Goal: Task Accomplishment & Management: Manage account settings

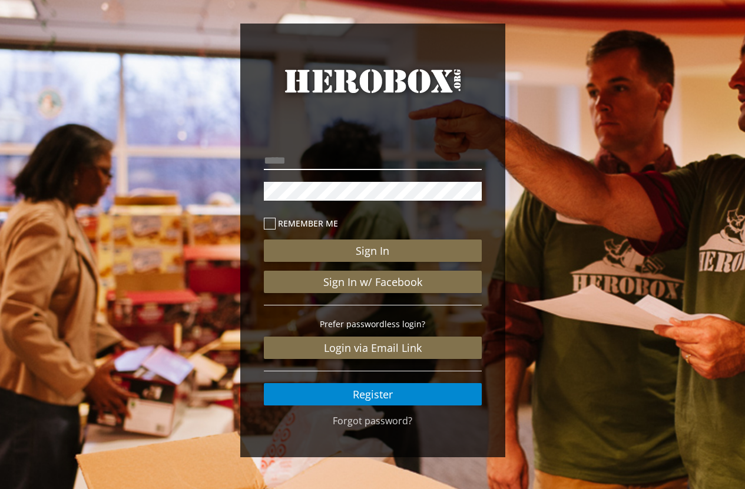
click at [338, 158] on input "email" at bounding box center [373, 160] width 218 height 19
type input "**********"
click at [266, 223] on icon at bounding box center [270, 224] width 12 height 12
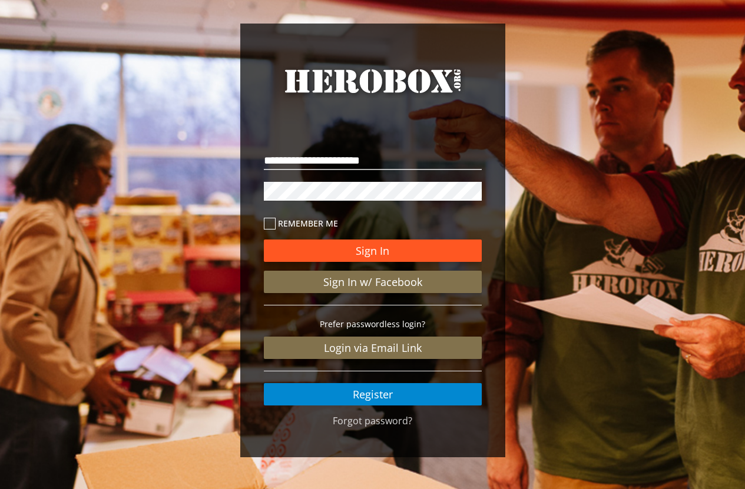
click at [403, 247] on button "Sign In" at bounding box center [373, 251] width 218 height 22
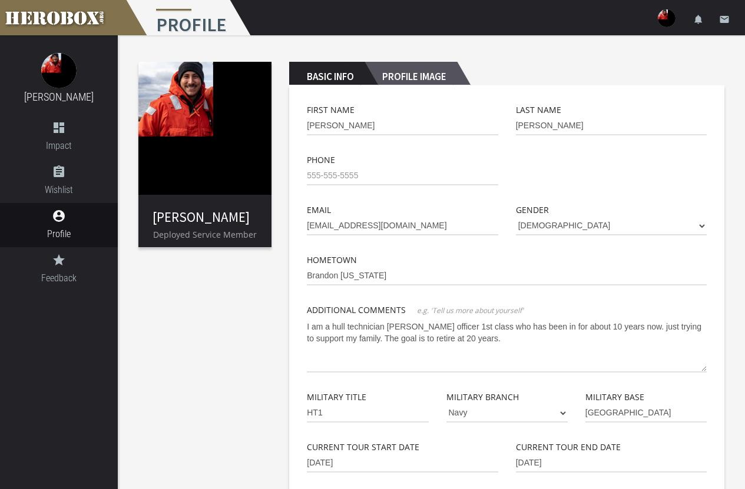
click at [407, 75] on h2 "Profile Image" at bounding box center [411, 74] width 92 height 24
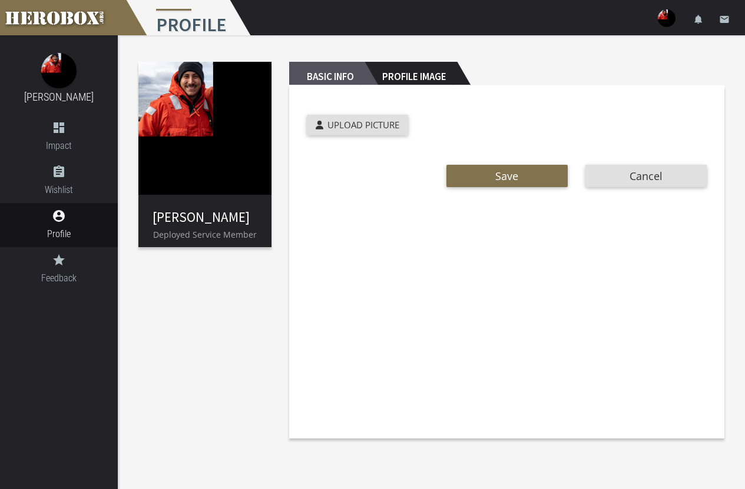
click at [340, 83] on h2 "Basic Info" at bounding box center [326, 74] width 75 height 24
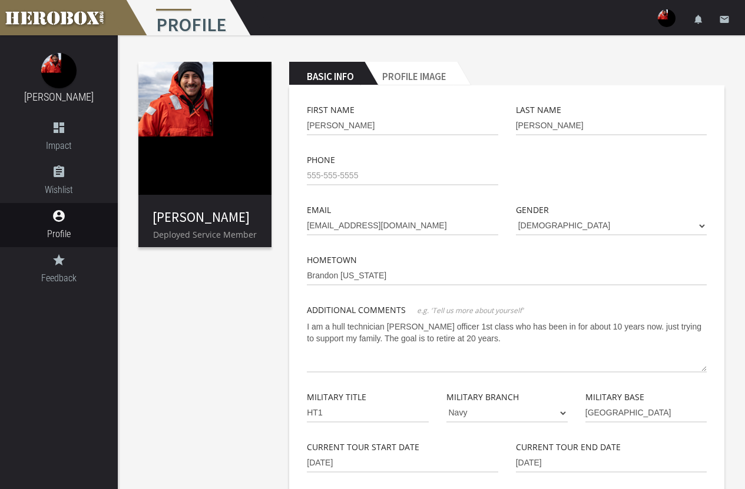
click at [340, 77] on h2 "Basic Info" at bounding box center [326, 74] width 75 height 24
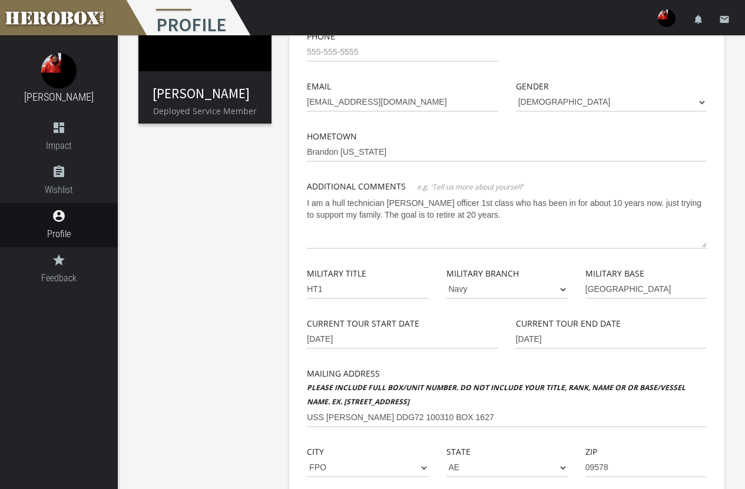
scroll to position [177, 0]
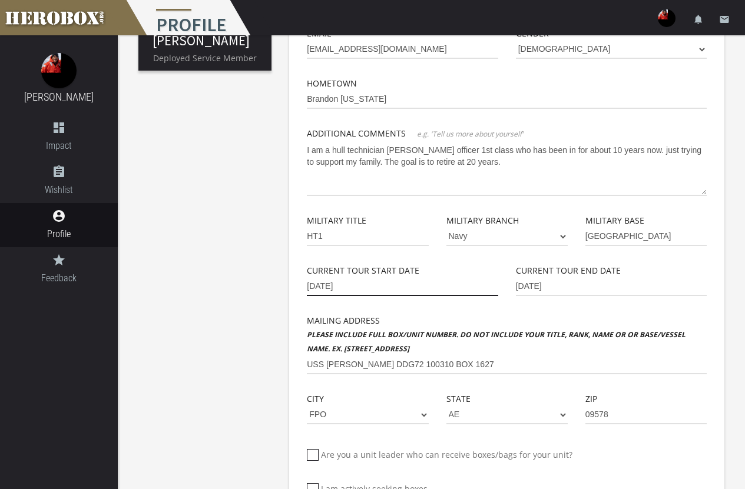
click at [362, 286] on input "[DATE]" at bounding box center [402, 286] width 191 height 19
click at [327, 289] on input "[DATE]" at bounding box center [402, 286] width 191 height 19
click at [340, 284] on input "[DATE]" at bounding box center [402, 286] width 191 height 19
click at [348, 286] on input "[DATE]" at bounding box center [402, 286] width 191 height 19
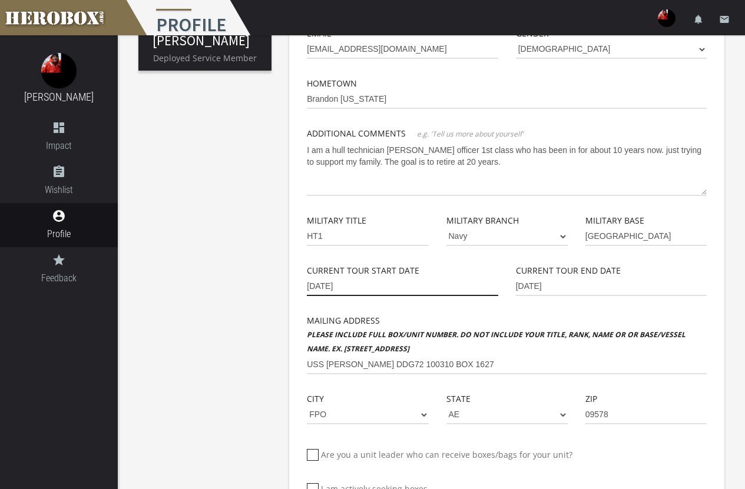
click at [348, 286] on input "[DATE]" at bounding box center [402, 286] width 191 height 19
type input "[DATE]"
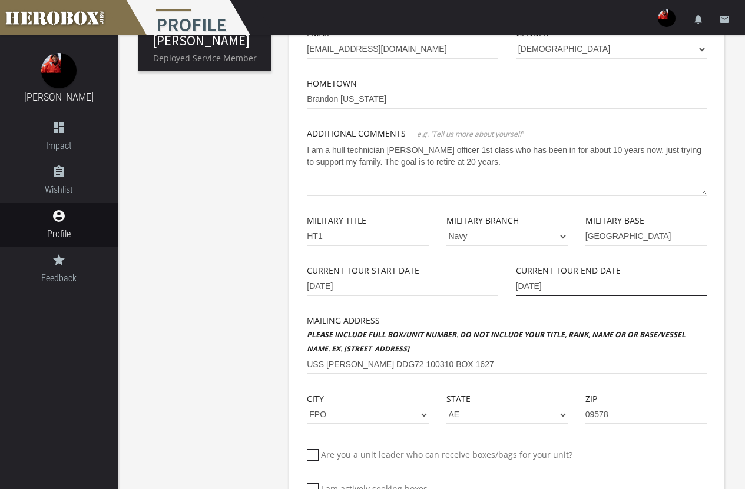
click at [559, 288] on input "[DATE]" at bounding box center [611, 286] width 191 height 19
click at [668, 291] on input "[DATE]" at bounding box center [611, 286] width 191 height 19
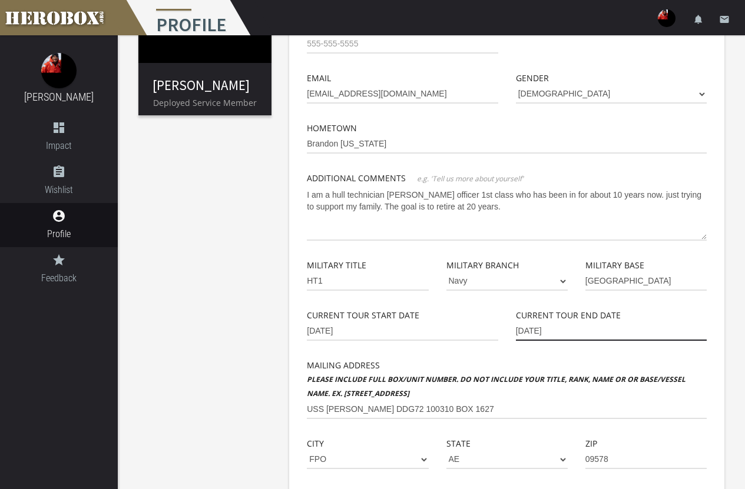
scroll to position [0, 0]
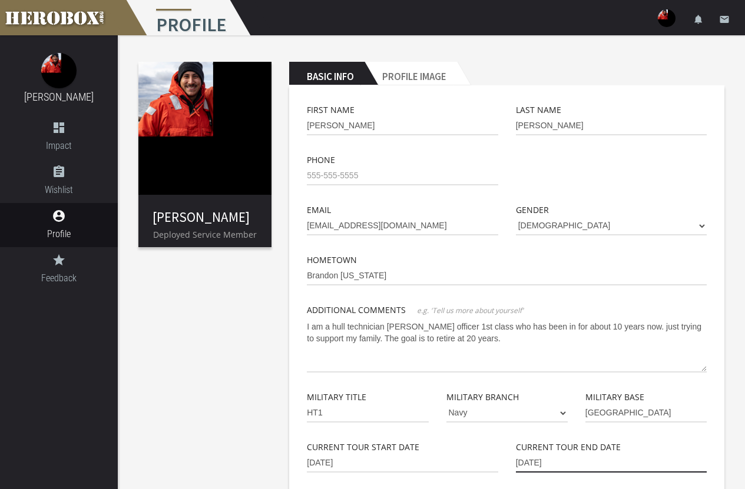
type input "[DATE]"
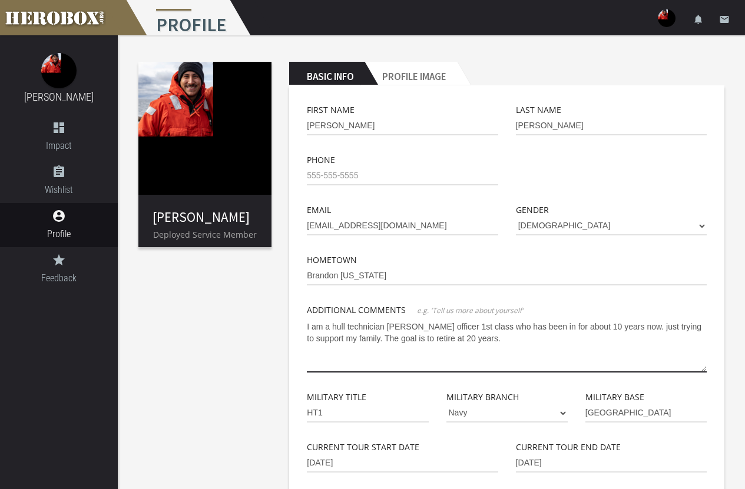
click at [324, 340] on textarea "I am a hull technician [PERSON_NAME] officer 1st class who has been in for abou…" at bounding box center [507, 344] width 400 height 55
click at [327, 340] on textarea "I am a hull technician [PERSON_NAME] officer 1st class who has been in for abou…" at bounding box center [507, 344] width 400 height 55
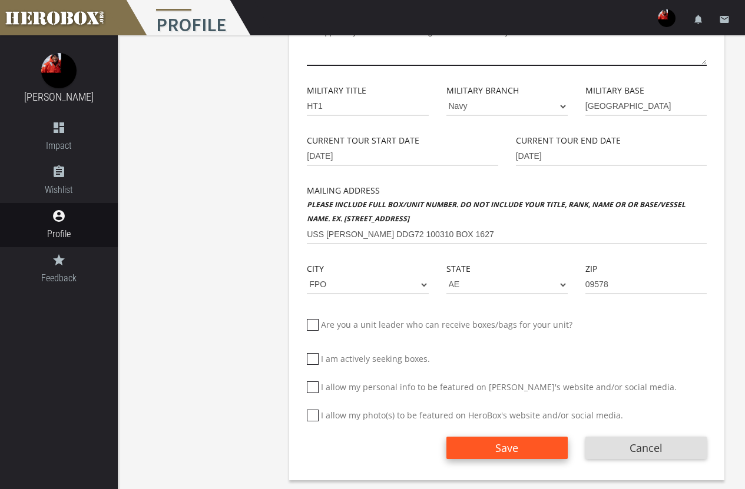
scroll to position [310, 0]
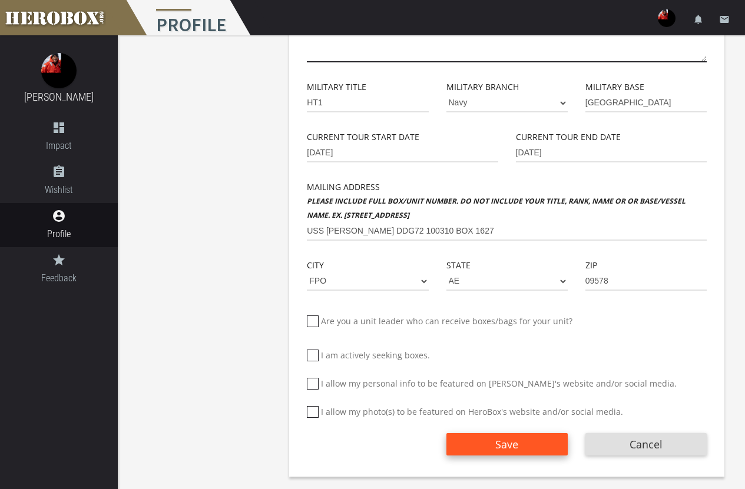
type textarea "I am a hull technician petty officer 1st class who has been in for about 10 yea…"
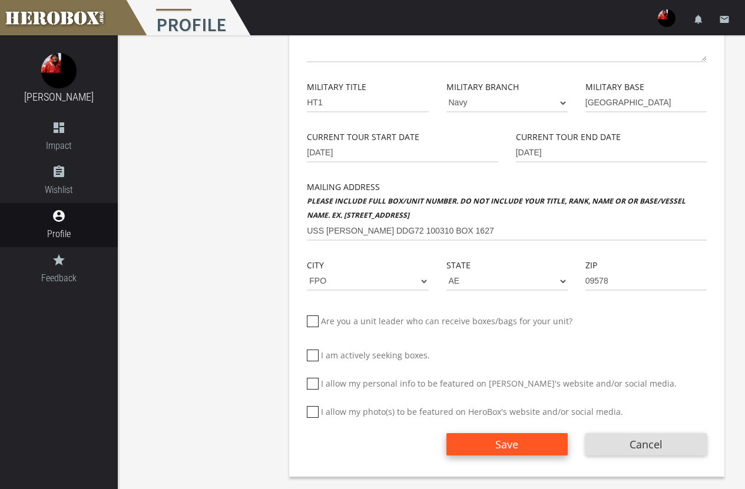
click at [476, 446] on button "Save" at bounding box center [506, 444] width 121 height 22
click at [505, 447] on span "Save" at bounding box center [506, 445] width 23 height 14
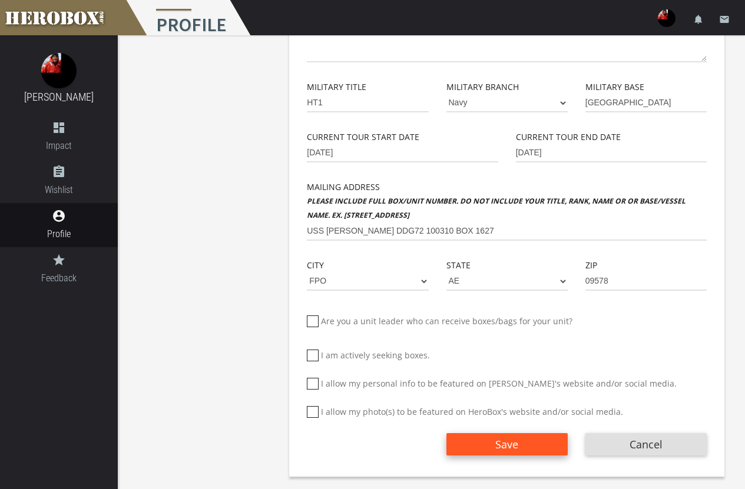
click at [526, 444] on button "Save" at bounding box center [506, 444] width 121 height 22
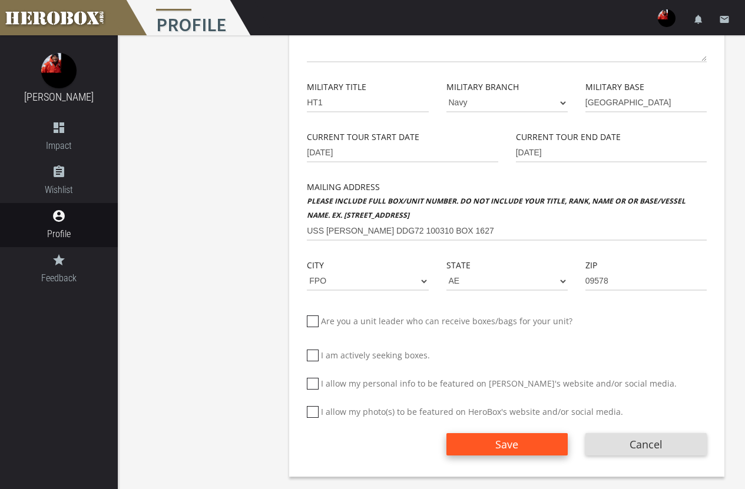
click at [526, 444] on button "Save" at bounding box center [506, 444] width 121 height 22
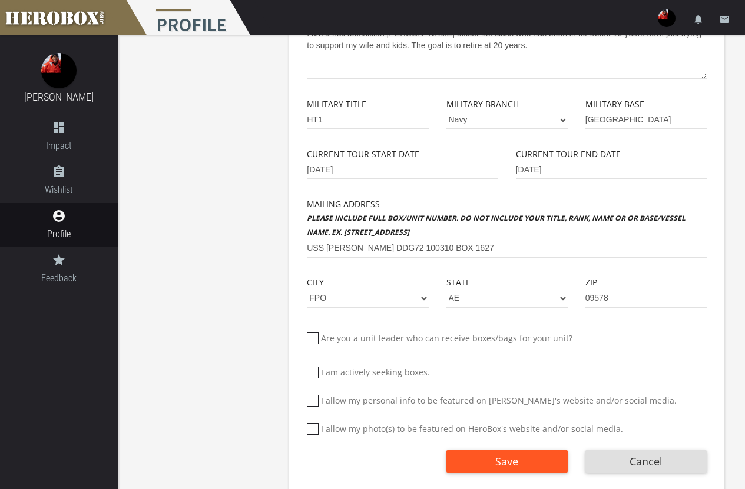
scroll to position [294, 0]
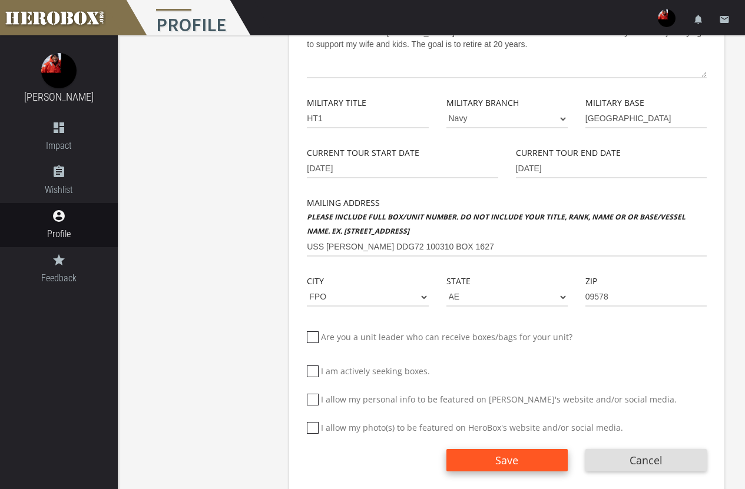
click at [525, 463] on button "Save" at bounding box center [506, 460] width 121 height 22
click at [529, 463] on button "Save" at bounding box center [506, 460] width 121 height 22
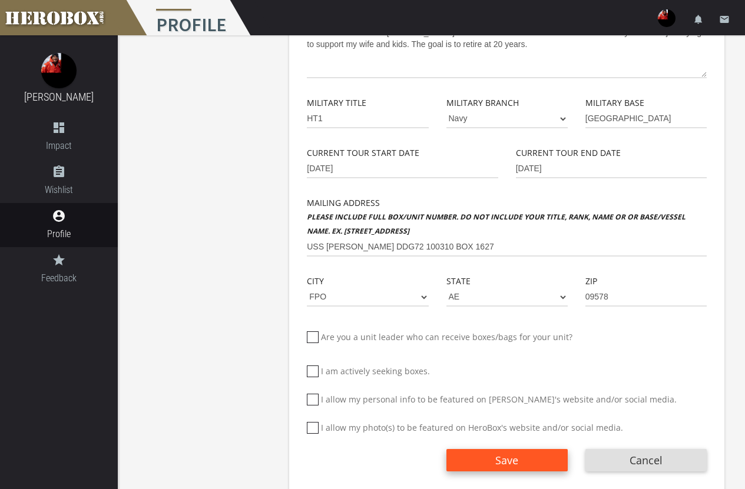
click at [529, 463] on button "Save" at bounding box center [506, 460] width 121 height 22
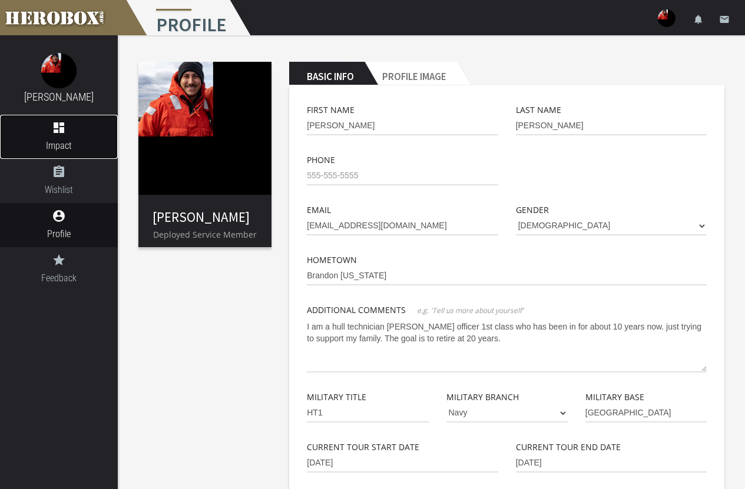
click at [55, 137] on link "dashboard Impact" at bounding box center [59, 137] width 118 height 44
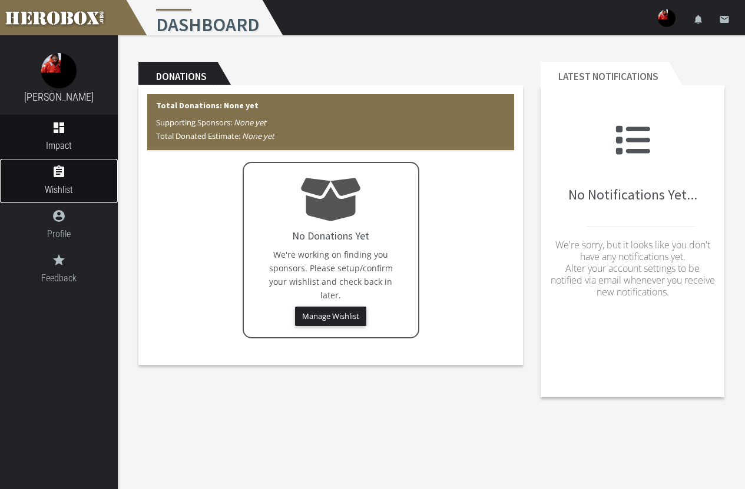
click at [67, 202] on link "assignment Wishlist" at bounding box center [59, 181] width 118 height 44
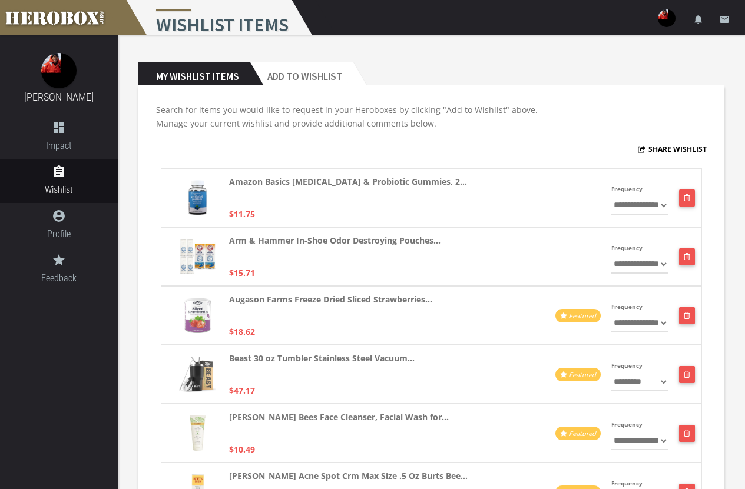
click at [67, 224] on link "account_circle Profile" at bounding box center [59, 225] width 118 height 44
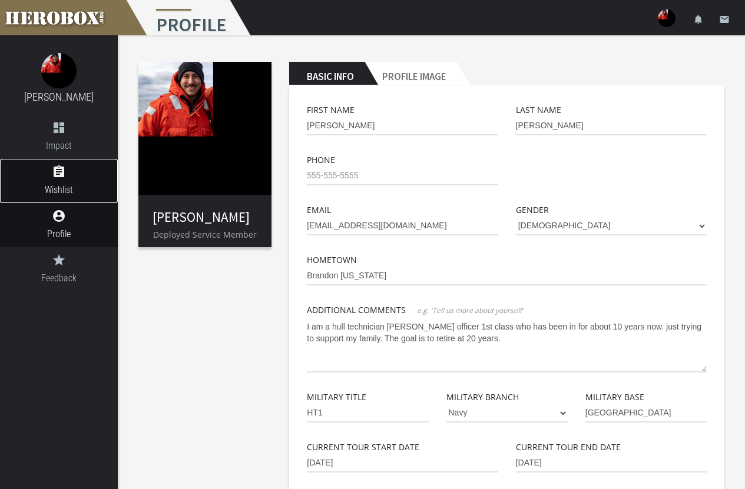
click at [53, 197] on link "assignment Wishlist" at bounding box center [59, 181] width 118 height 44
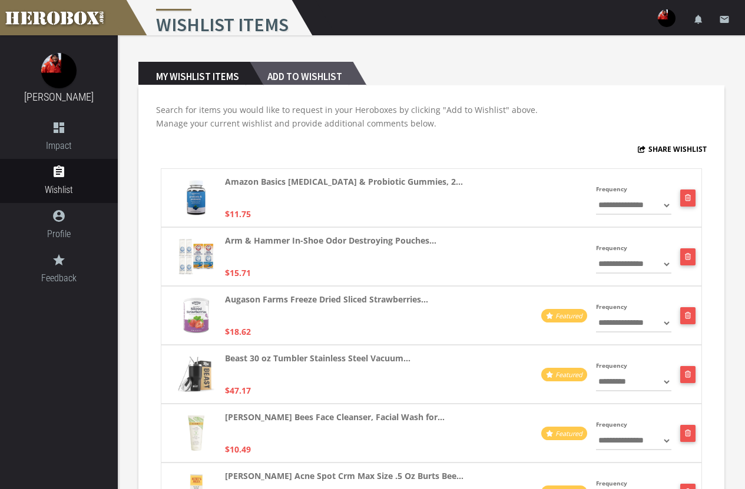
click at [282, 77] on h2 "Add to Wishlist" at bounding box center [301, 74] width 103 height 24
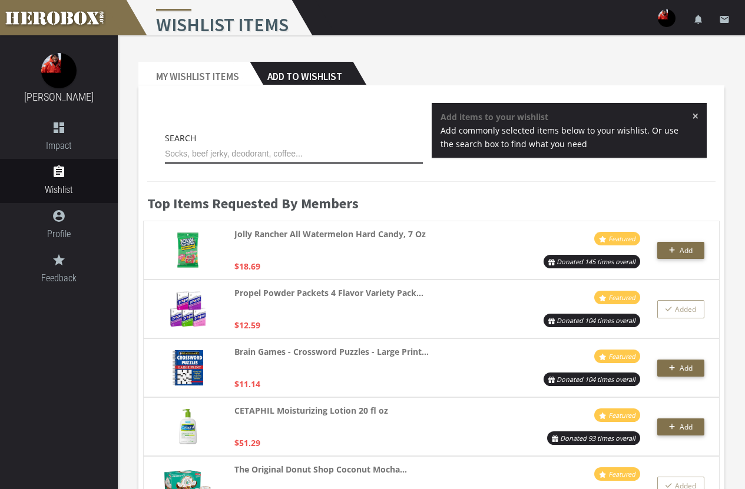
click at [293, 157] on input "text" at bounding box center [294, 154] width 258 height 19
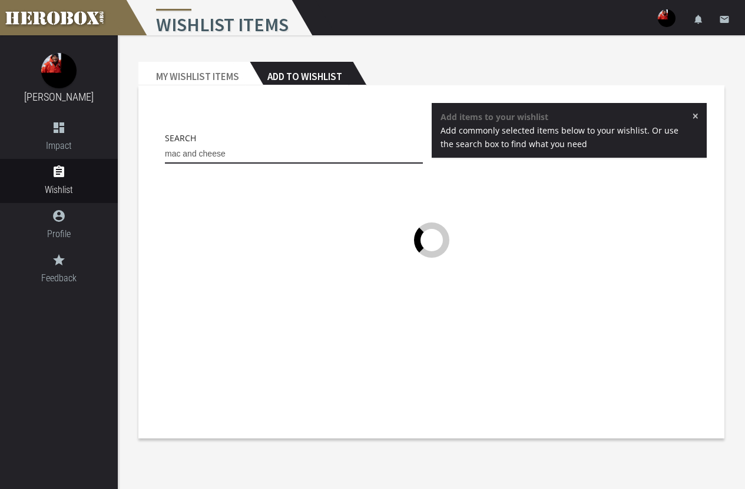
type input "mac and cheese"
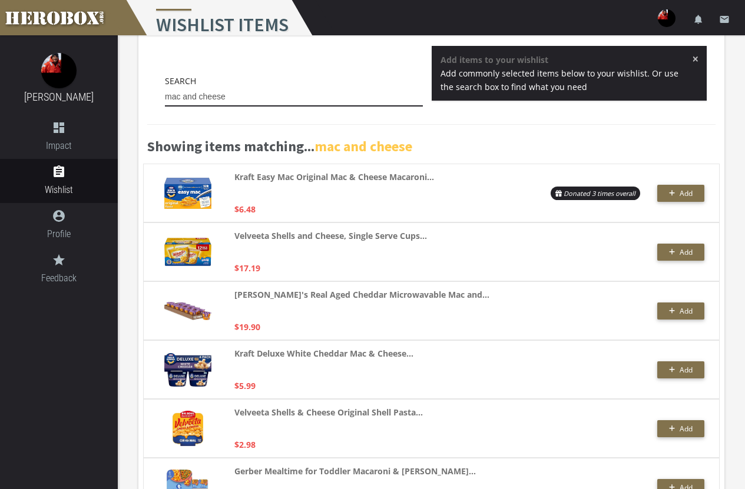
scroll to position [118, 0]
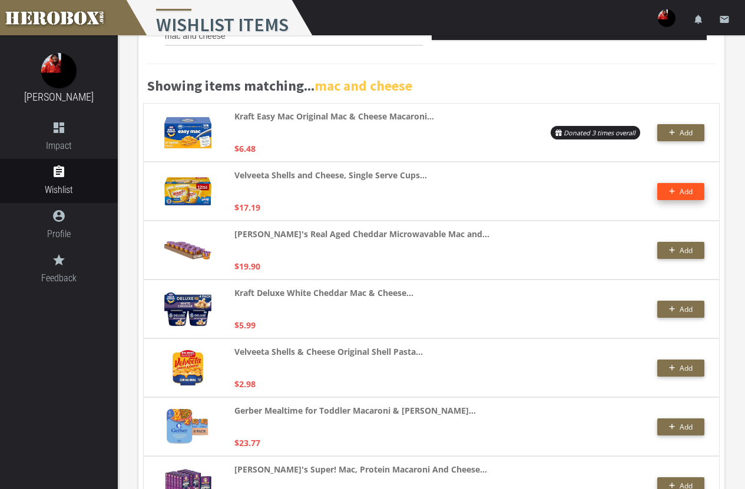
click at [671, 192] on button "Add" at bounding box center [680, 191] width 47 height 17
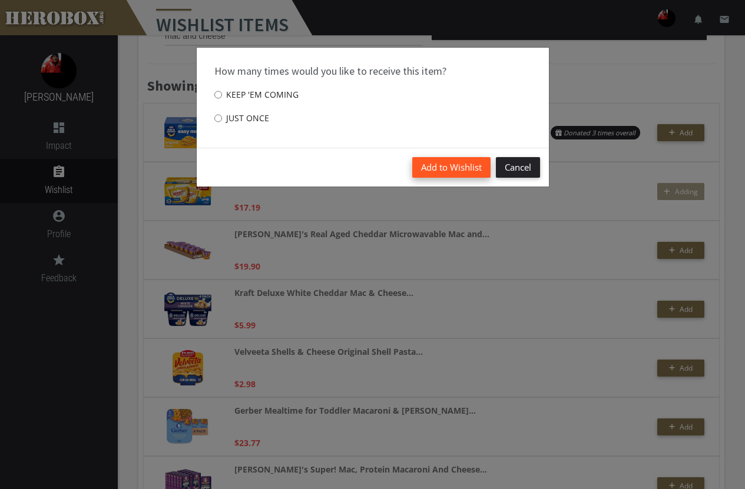
click at [469, 167] on button "Add to Wishlist" at bounding box center [451, 167] width 78 height 21
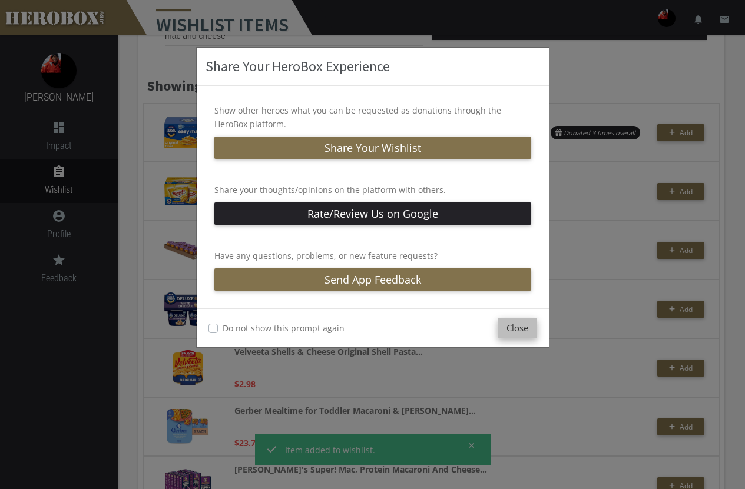
click at [528, 326] on button "Close" at bounding box center [517, 328] width 39 height 21
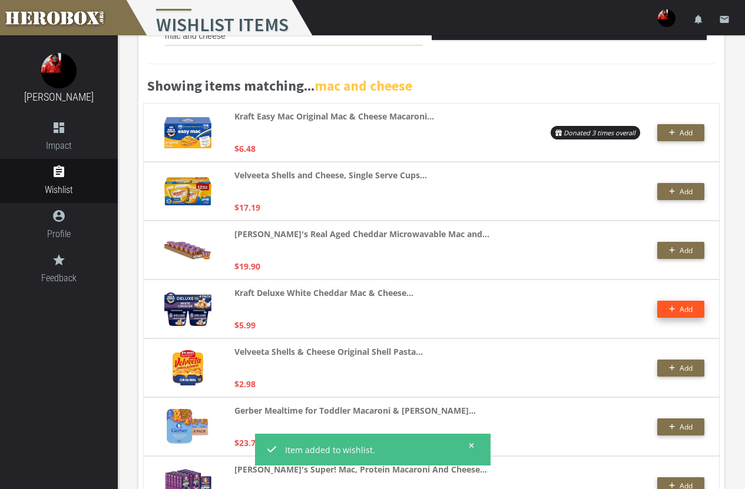
click at [679, 310] on span "Add" at bounding box center [681, 309] width 24 height 10
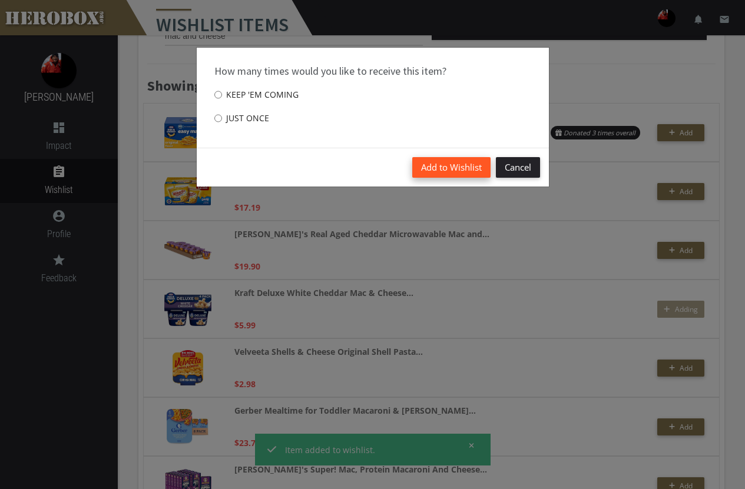
click at [423, 163] on button "Add to Wishlist" at bounding box center [451, 167] width 78 height 21
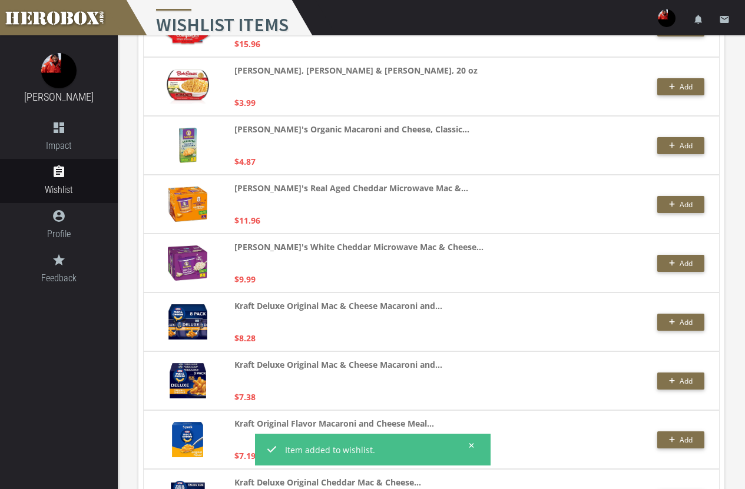
scroll to position [824, 0]
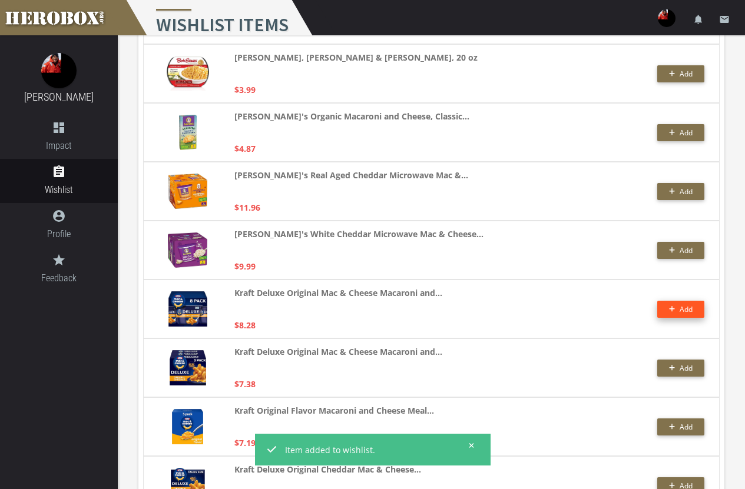
click at [694, 310] on button "Add" at bounding box center [680, 309] width 47 height 17
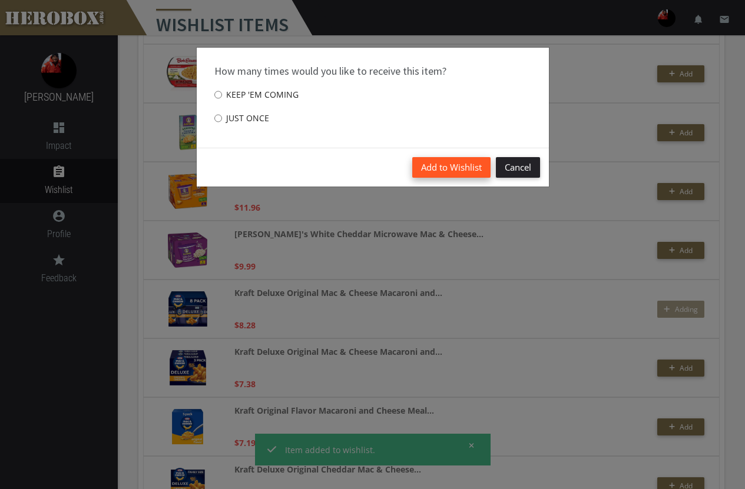
click at [440, 167] on button "Add to Wishlist" at bounding box center [451, 167] width 78 height 21
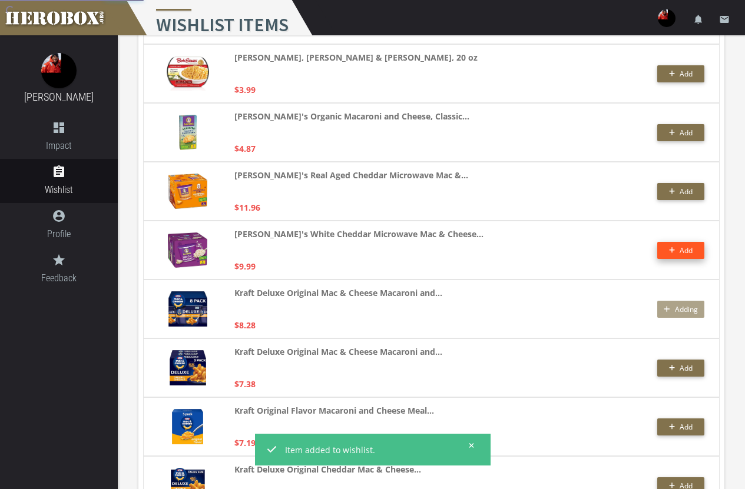
click at [676, 247] on span "Add" at bounding box center [681, 251] width 24 height 10
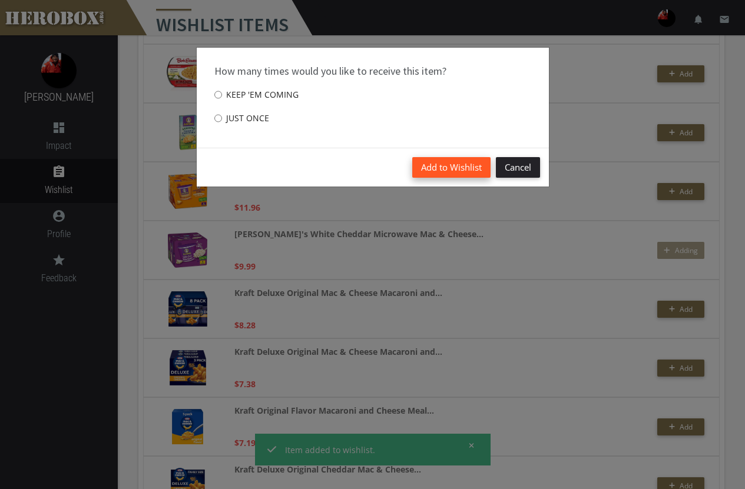
click at [433, 160] on button "Add to Wishlist" at bounding box center [451, 167] width 78 height 21
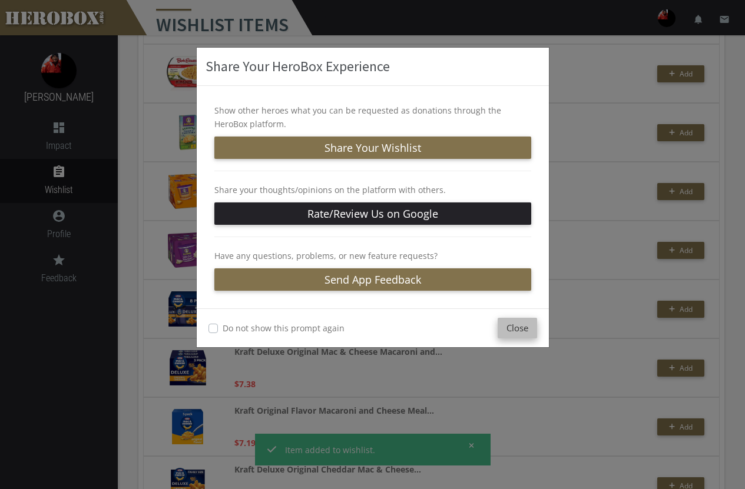
click at [524, 334] on button "Close" at bounding box center [517, 328] width 39 height 21
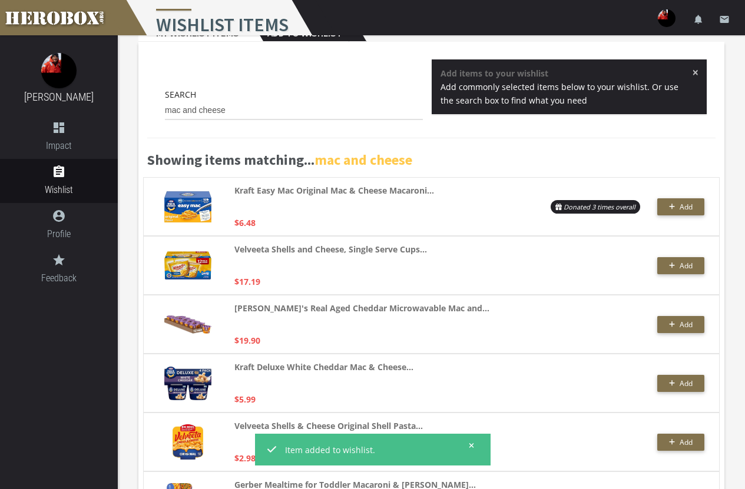
scroll to position [0, 0]
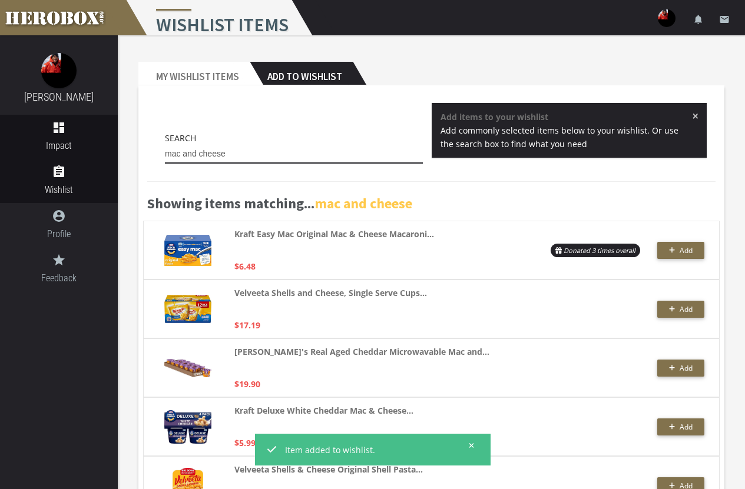
drag, startPoint x: 230, startPoint y: 152, endPoint x: 85, endPoint y: 136, distance: 145.1
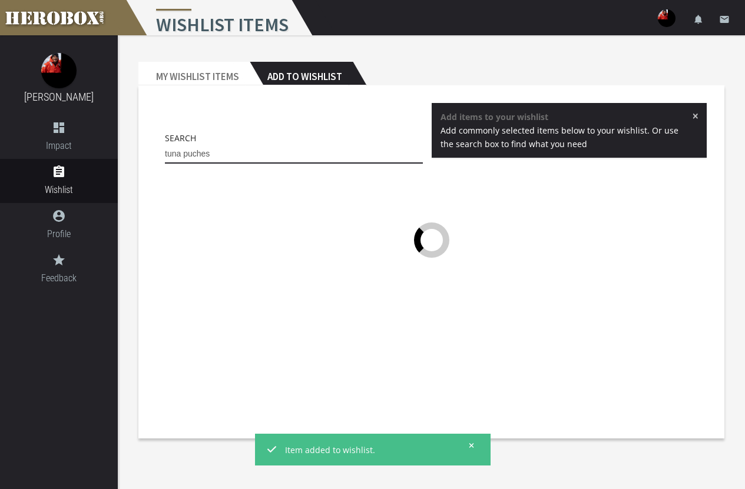
type input "tuna puches"
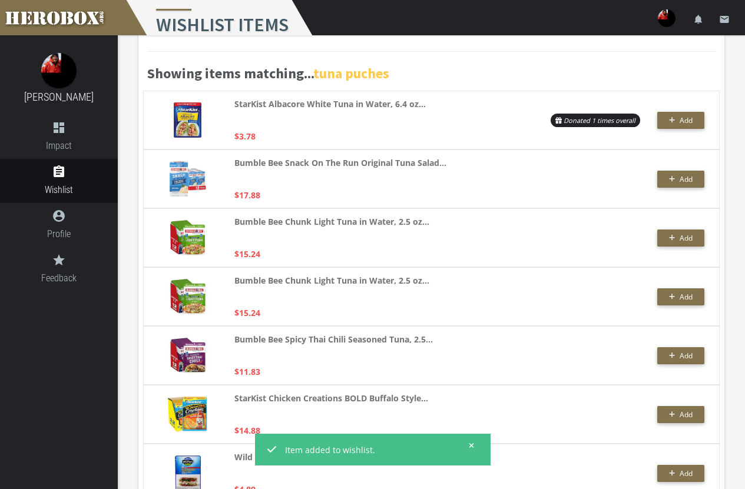
scroll to position [177, 0]
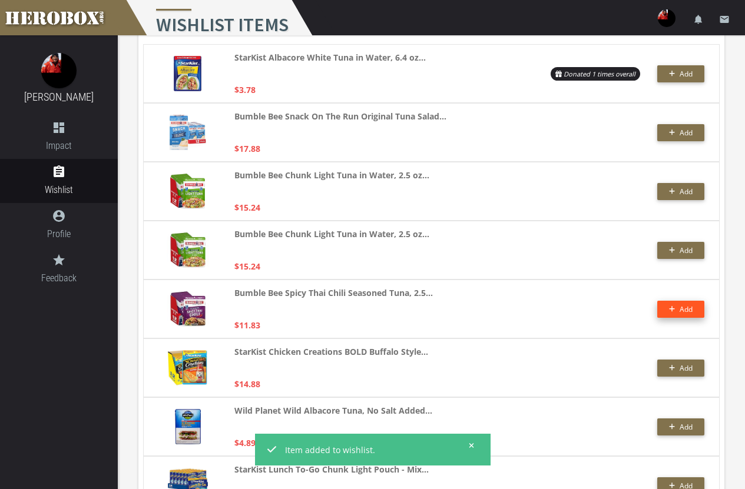
click at [674, 311] on icon "button" at bounding box center [672, 309] width 6 height 7
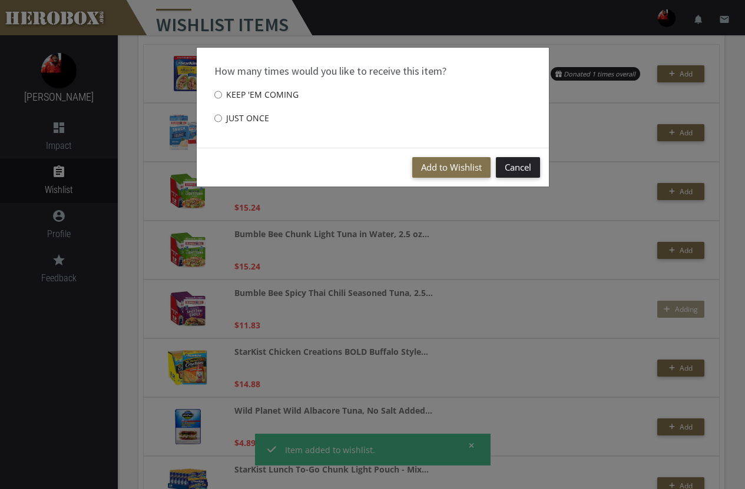
click at [448, 154] on div "Add to Wishlist Cancel" at bounding box center [373, 167] width 352 height 39
click at [446, 163] on button "Add to Wishlist" at bounding box center [451, 167] width 78 height 21
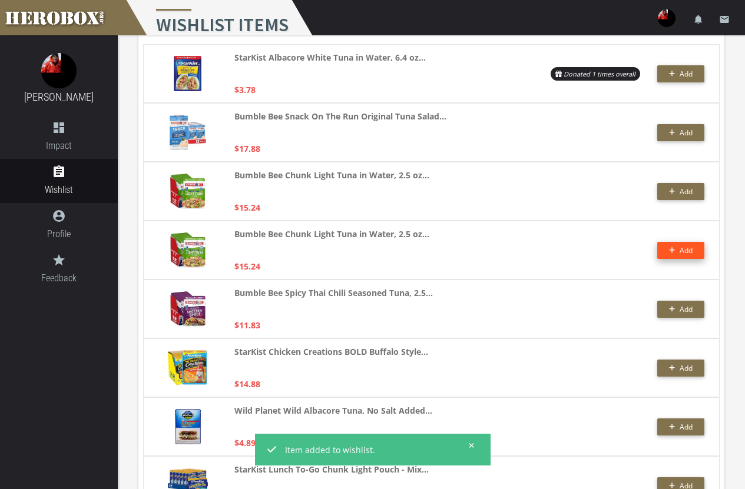
click at [681, 248] on span "Add" at bounding box center [686, 251] width 13 height 10
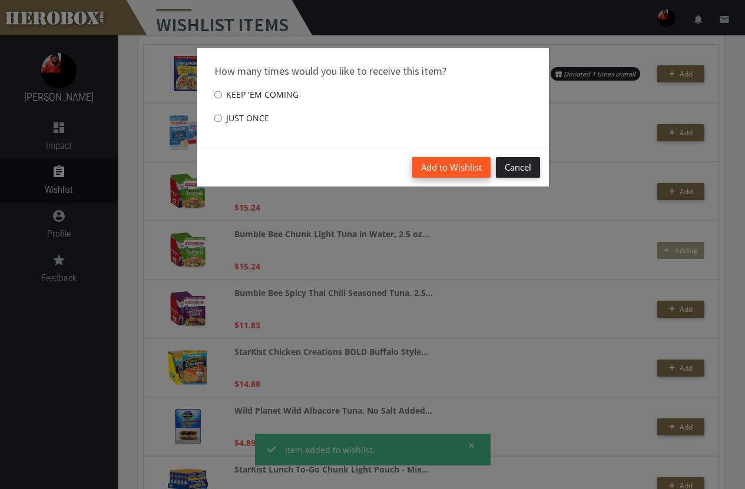
click at [473, 177] on button "Add to Wishlist" at bounding box center [451, 167] width 78 height 21
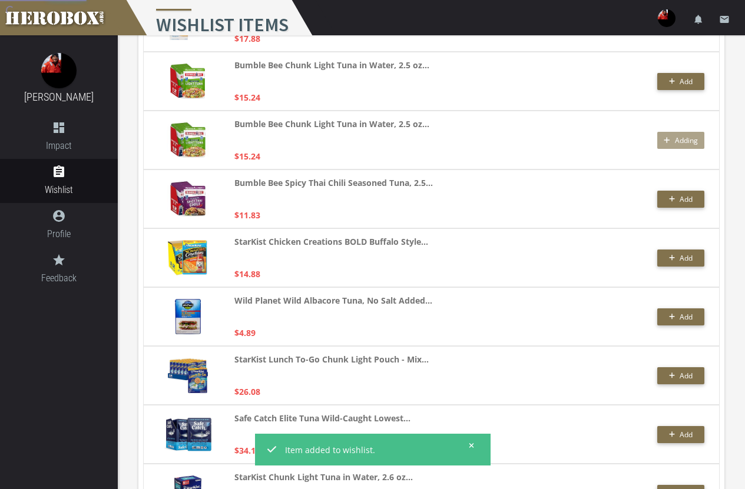
scroll to position [294, 0]
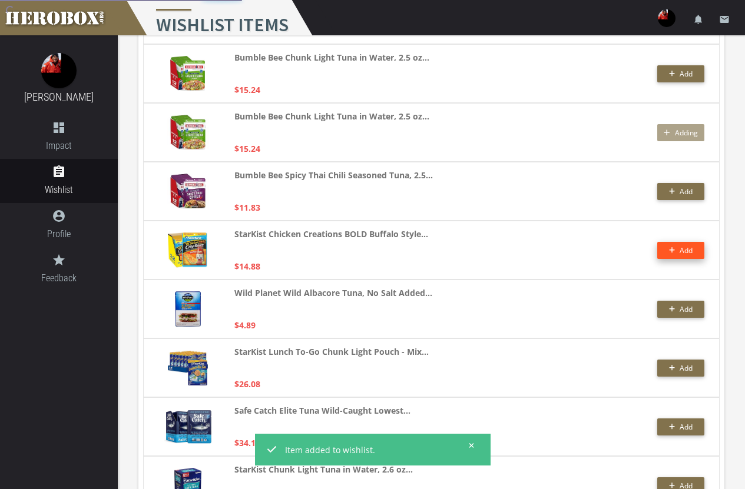
click at [680, 249] on button "Add" at bounding box center [680, 250] width 47 height 17
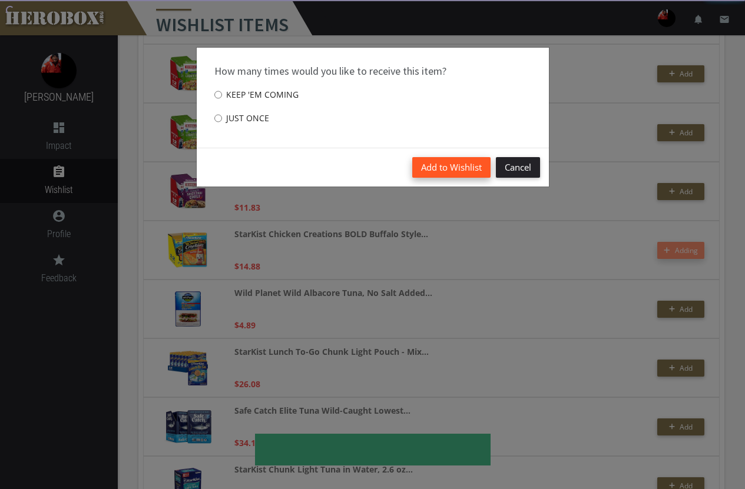
click at [468, 168] on button "Add to Wishlist" at bounding box center [451, 167] width 78 height 21
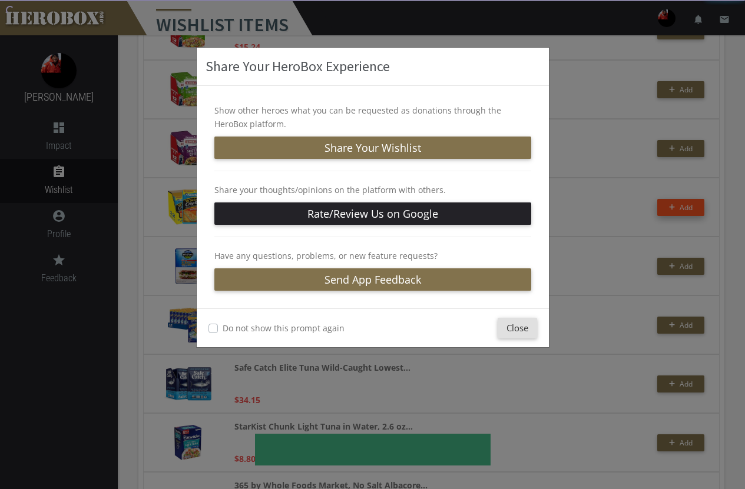
scroll to position [530, 0]
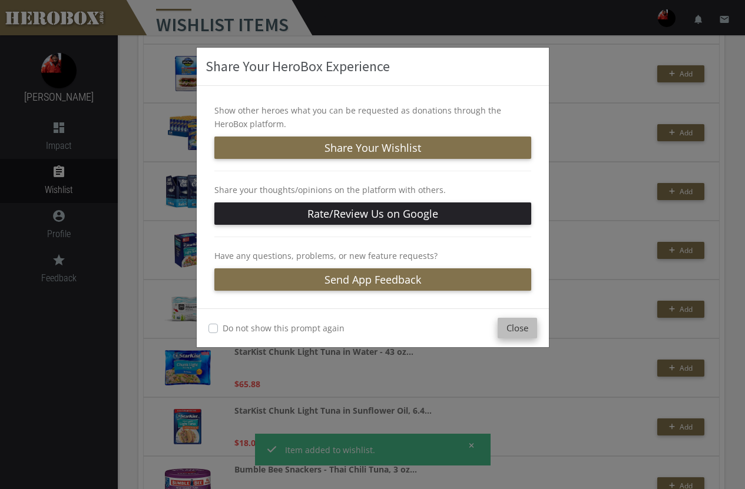
click at [525, 322] on button "Close" at bounding box center [517, 328] width 39 height 21
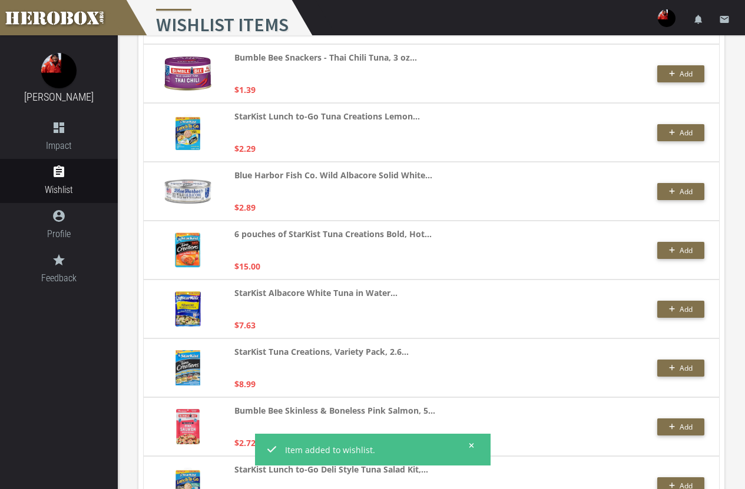
scroll to position [1001, 0]
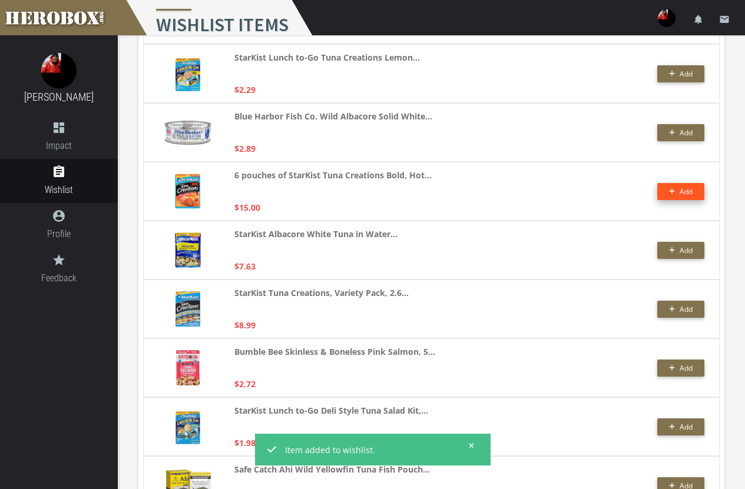
click at [692, 196] on button "Add" at bounding box center [680, 191] width 47 height 17
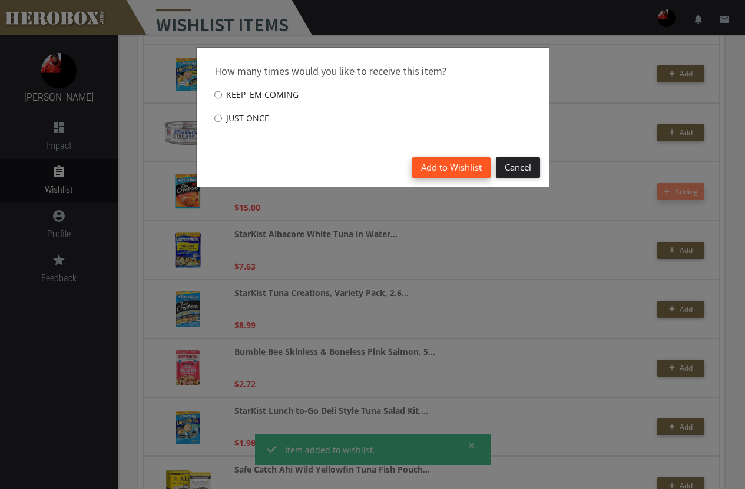
click at [459, 166] on button "Add to Wishlist" at bounding box center [451, 167] width 78 height 21
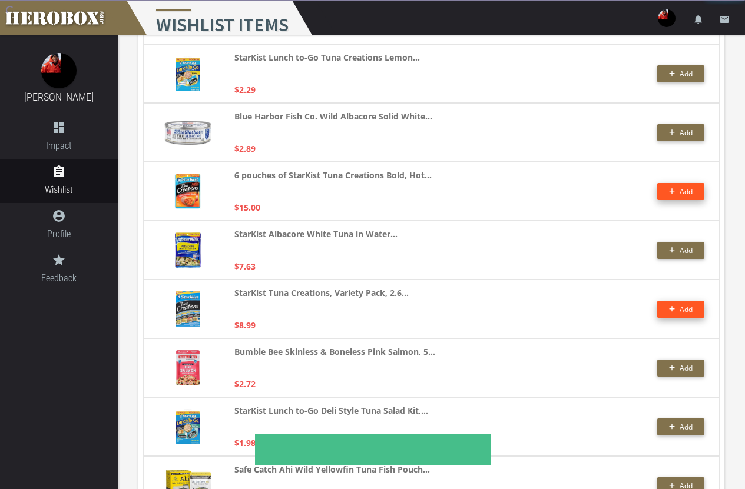
click at [680, 312] on button "Add" at bounding box center [680, 309] width 47 height 17
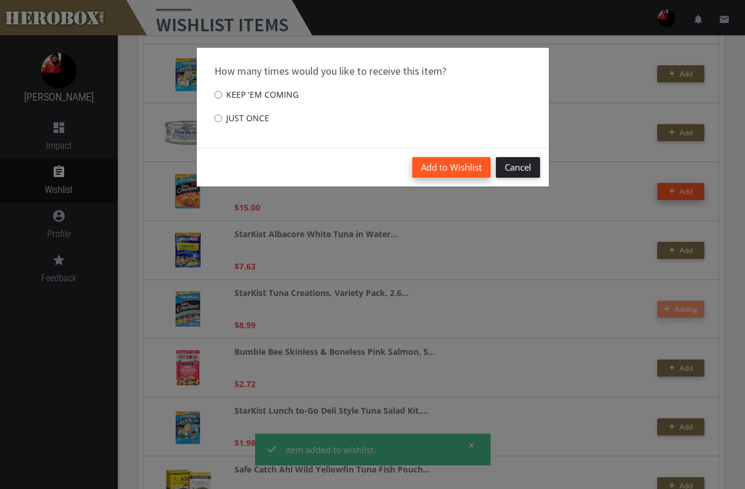
click at [458, 164] on button "Add to Wishlist" at bounding box center [451, 167] width 78 height 21
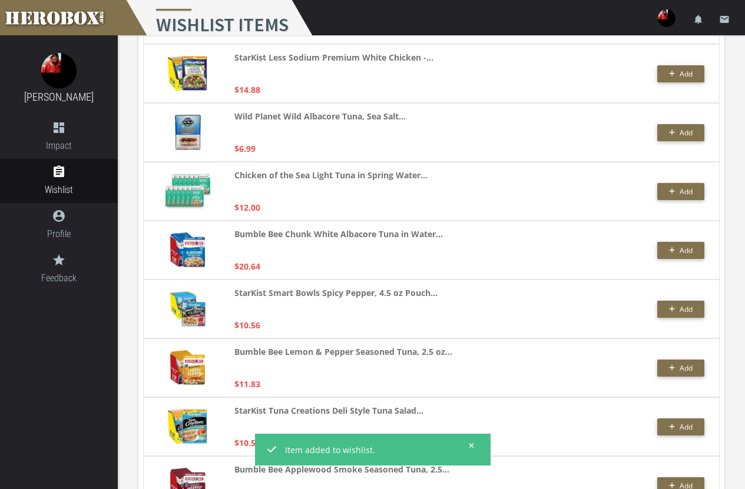
scroll to position [2591, 0]
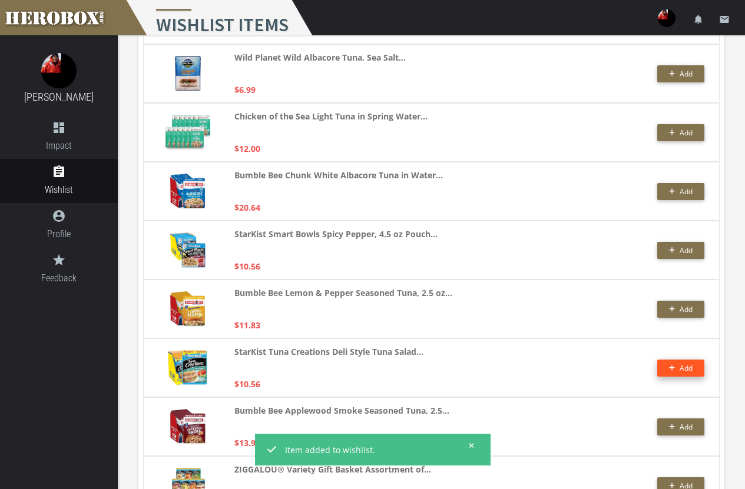
click at [676, 366] on button "Add" at bounding box center [680, 368] width 47 height 17
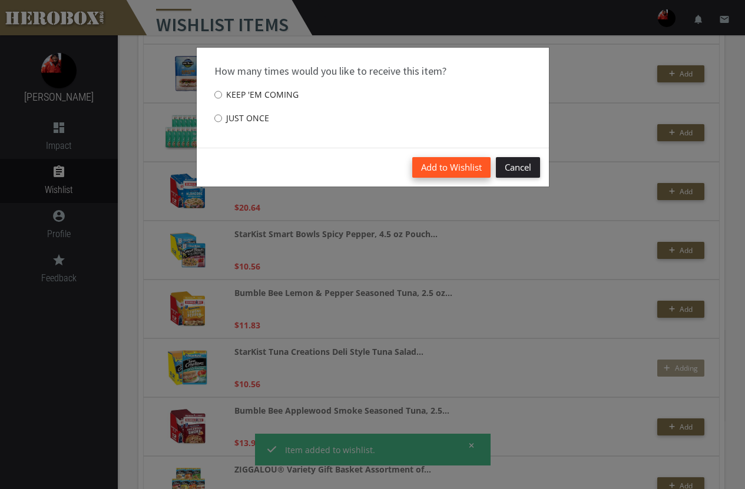
click at [460, 169] on button "Add to Wishlist" at bounding box center [451, 167] width 78 height 21
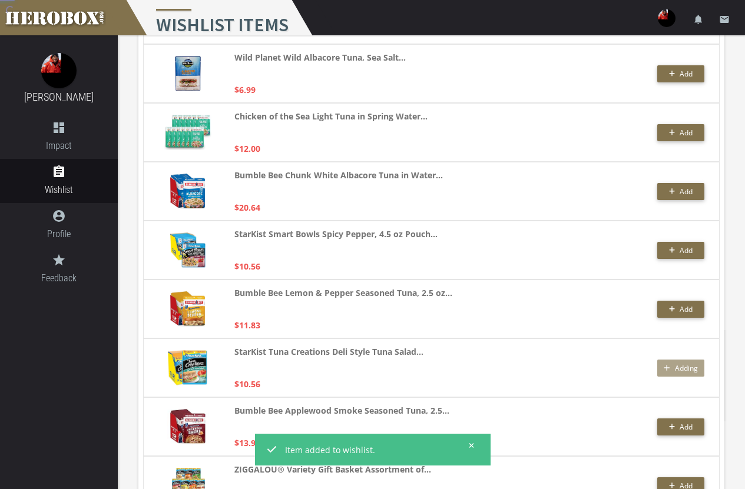
scroll to position [2706, 0]
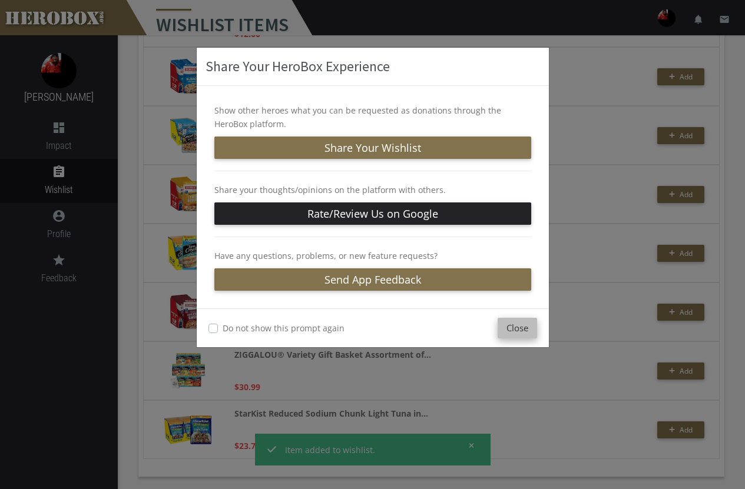
click at [519, 331] on button "Close" at bounding box center [517, 328] width 39 height 21
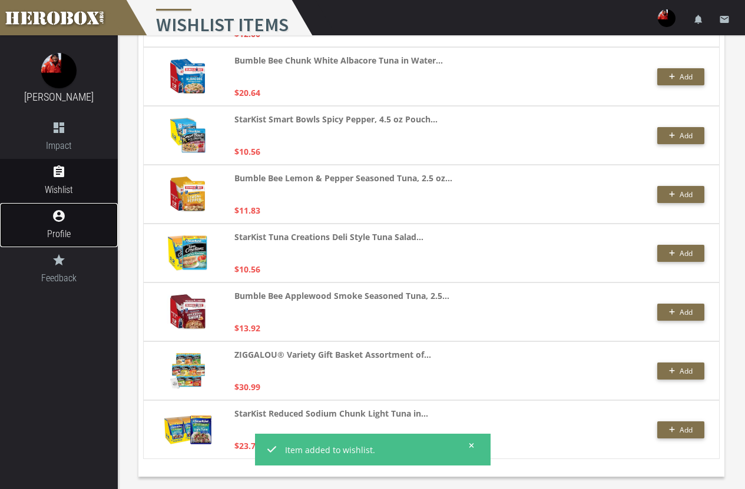
click at [62, 230] on span "Profile" at bounding box center [59, 234] width 118 height 15
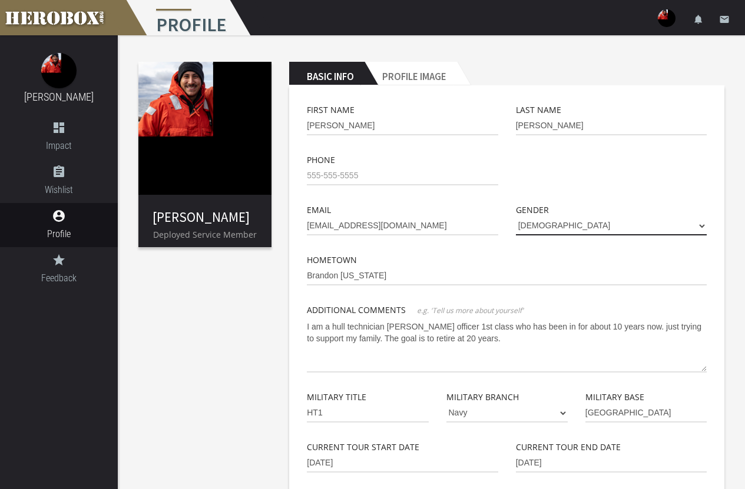
click at [702, 224] on select "[DEMOGRAPHIC_DATA] [DEMOGRAPHIC_DATA]" at bounding box center [611, 226] width 191 height 19
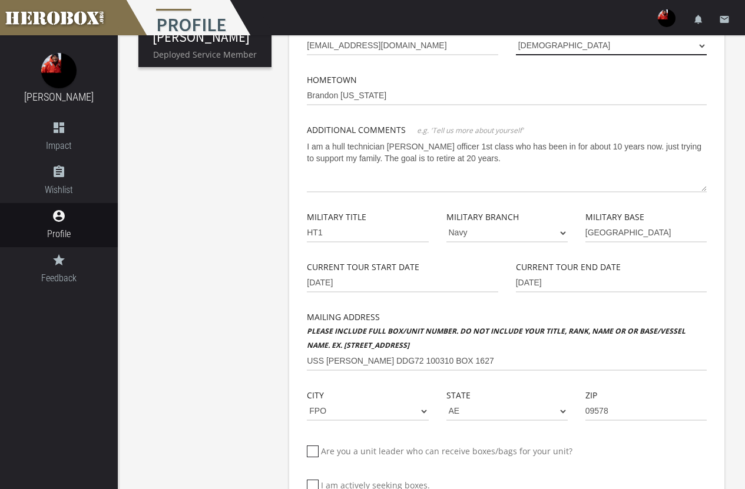
scroll to position [294, 0]
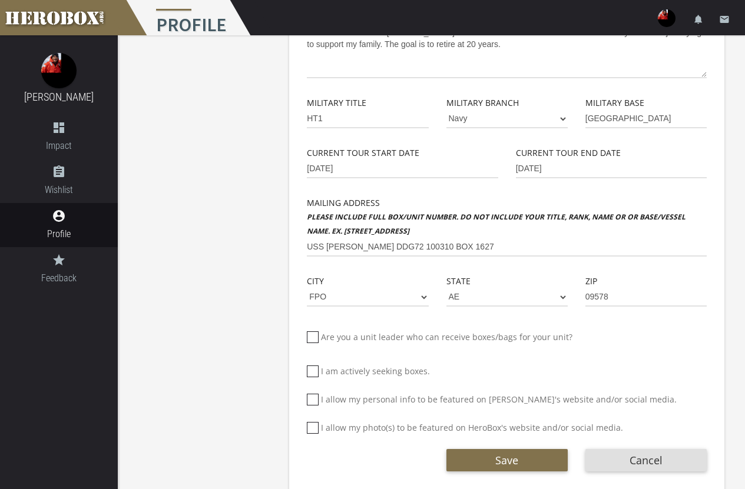
click at [347, 178] on div "Current Tour Start Date [DATE]" at bounding box center [402, 171] width 208 height 50
click at [346, 173] on input "[DATE]" at bounding box center [402, 169] width 191 height 19
click at [350, 169] on input "[DATE]" at bounding box center [402, 169] width 191 height 19
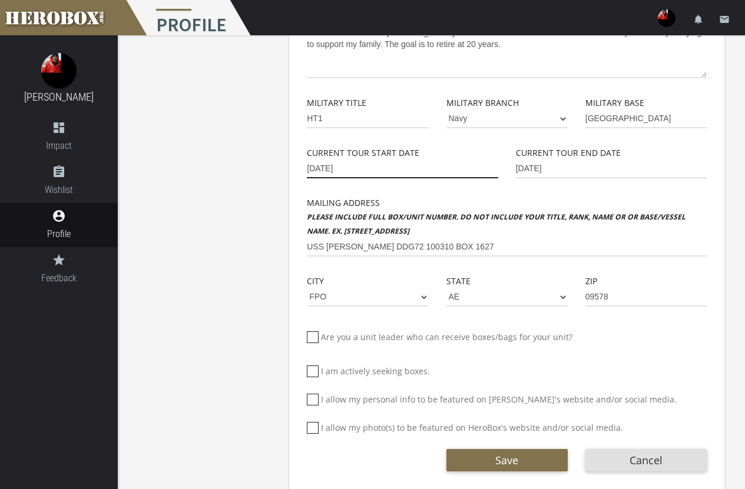
click at [350, 169] on input "[DATE]" at bounding box center [402, 169] width 191 height 19
click at [435, 168] on input "MM-DD-YYYY" at bounding box center [402, 169] width 191 height 19
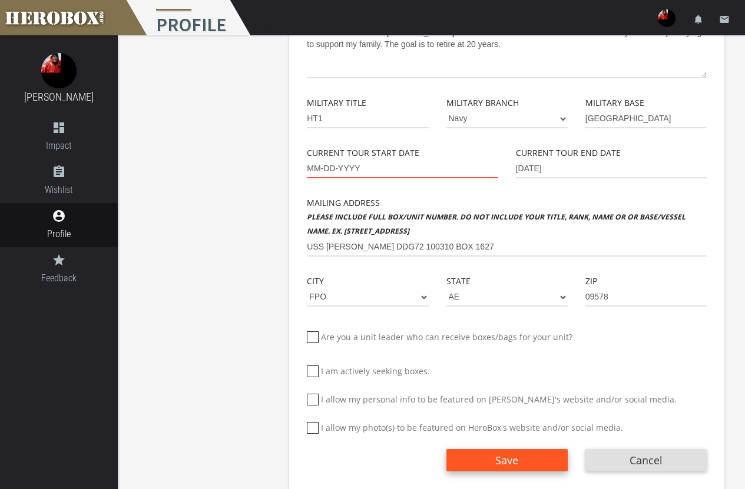
type input "MM-DD-YYYY"
click at [520, 456] on button "Save" at bounding box center [506, 460] width 121 height 22
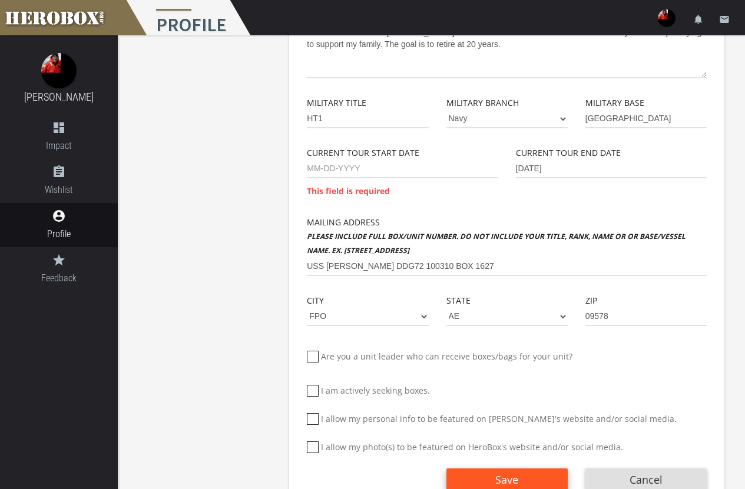
scroll to position [241, 0]
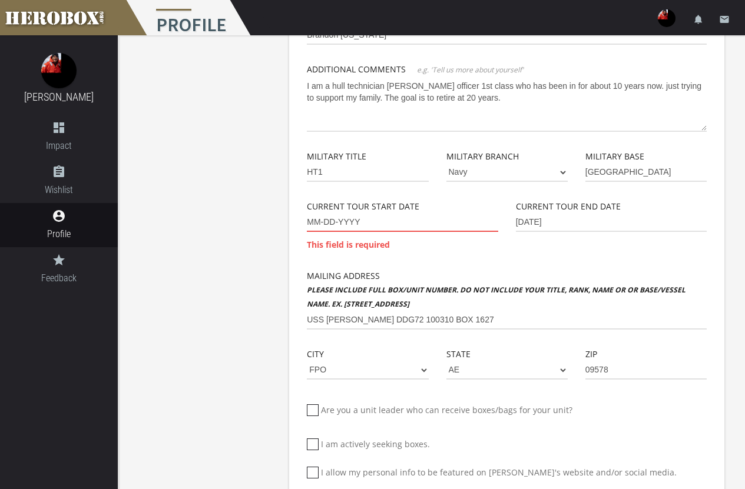
click at [324, 221] on input "MM-DD-YYYY" at bounding box center [402, 222] width 191 height 19
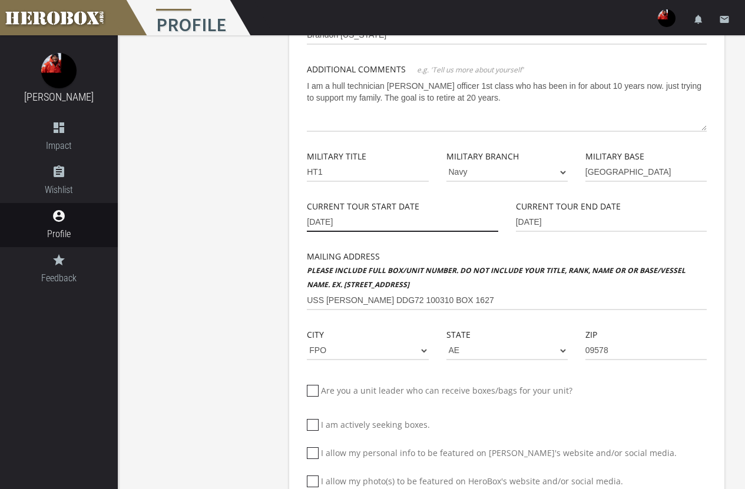
type input "[DATE]"
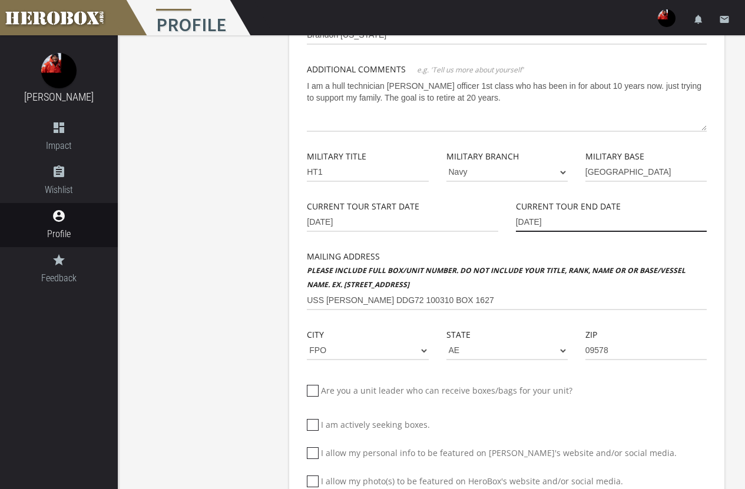
click at [556, 223] on input "[DATE]" at bounding box center [611, 222] width 191 height 19
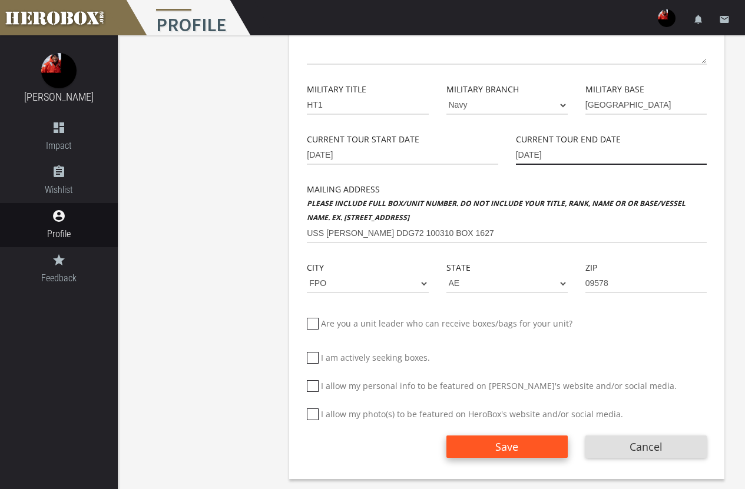
scroll to position [310, 0]
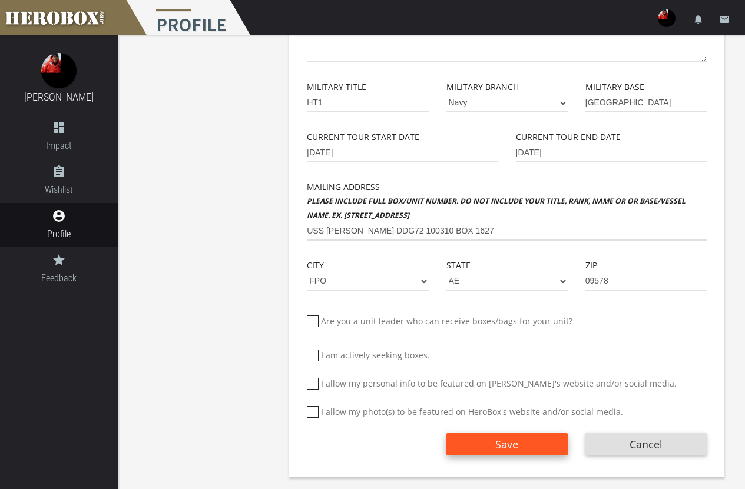
click at [538, 446] on button "Save" at bounding box center [506, 444] width 121 height 22
click at [503, 443] on button "Save" at bounding box center [506, 444] width 121 height 22
click at [503, 443] on span "Save" at bounding box center [506, 445] width 23 height 14
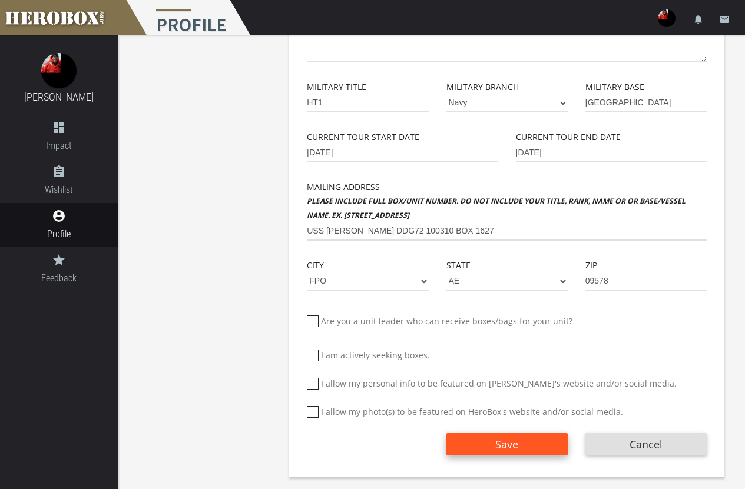
click at [503, 443] on span "Save" at bounding box center [506, 445] width 23 height 14
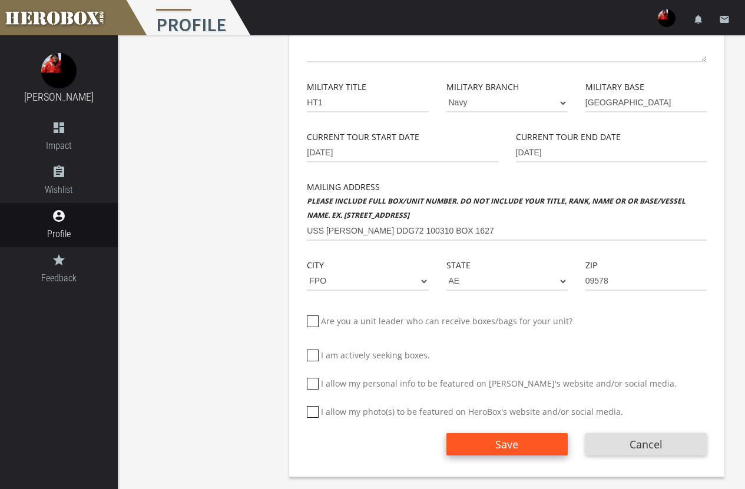
click at [503, 443] on span "Save" at bounding box center [506, 445] width 23 height 14
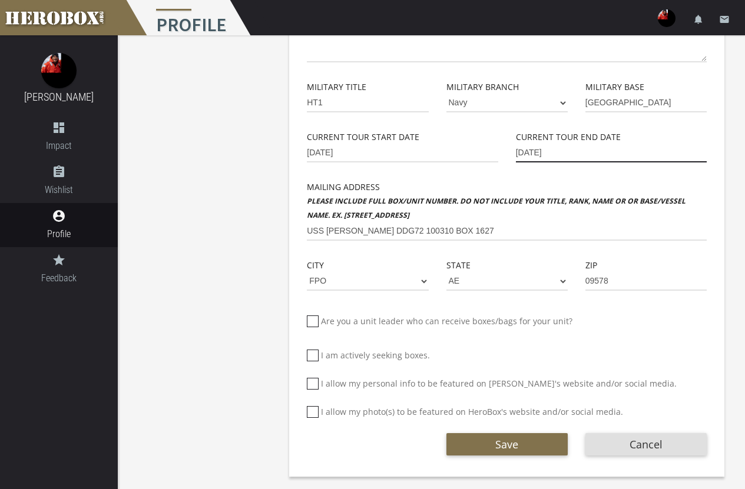
click at [560, 150] on input "[DATE]" at bounding box center [611, 153] width 191 height 19
drag, startPoint x: 561, startPoint y: 150, endPoint x: 453, endPoint y: 147, distance: 107.8
click at [453, 147] on div "Current Tour Start Date [DATE] Current Tour End Date [DATE]" at bounding box center [506, 155] width 417 height 50
type input "[DATE]"
click at [314, 416] on icon at bounding box center [313, 412] width 12 height 12
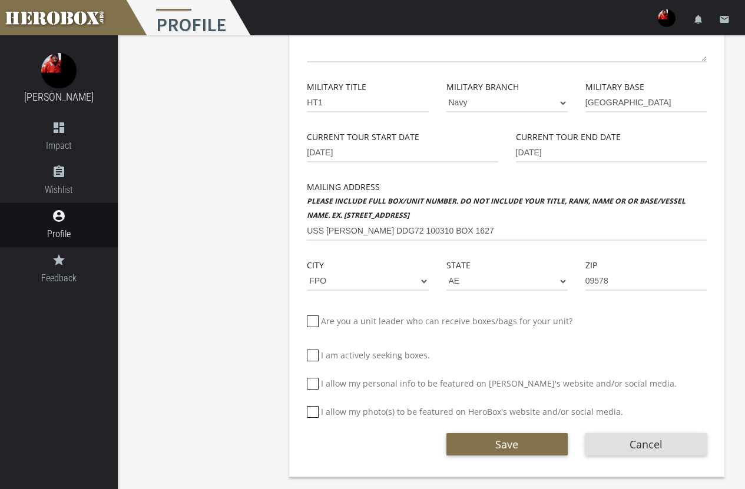
click at [314, 416] on input "I allow my photo(s) to be featured on HeroBox's website and/or social media." at bounding box center [311, 416] width 8 height 19
checkbox input "*****"
click at [505, 441] on span "Save" at bounding box center [506, 445] width 23 height 14
click at [520, 450] on button "Save" at bounding box center [506, 444] width 121 height 22
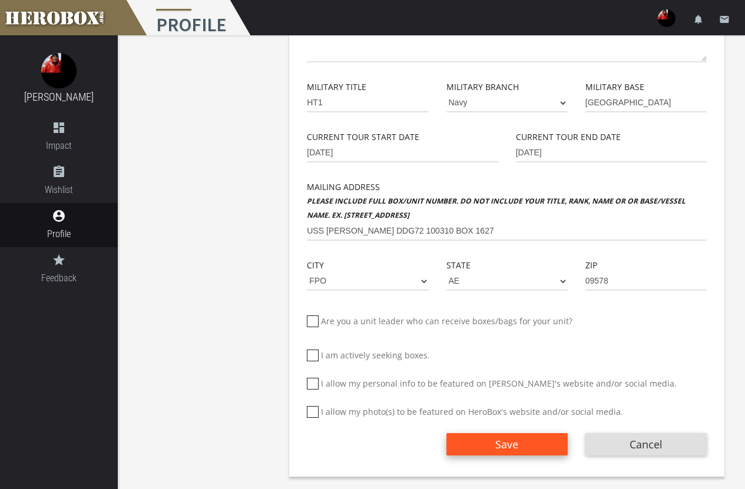
click at [520, 450] on button "Save" at bounding box center [506, 444] width 121 height 22
drag, startPoint x: 520, startPoint y: 450, endPoint x: 526, endPoint y: 454, distance: 7.4
click at [520, 450] on button "Save" at bounding box center [506, 444] width 121 height 22
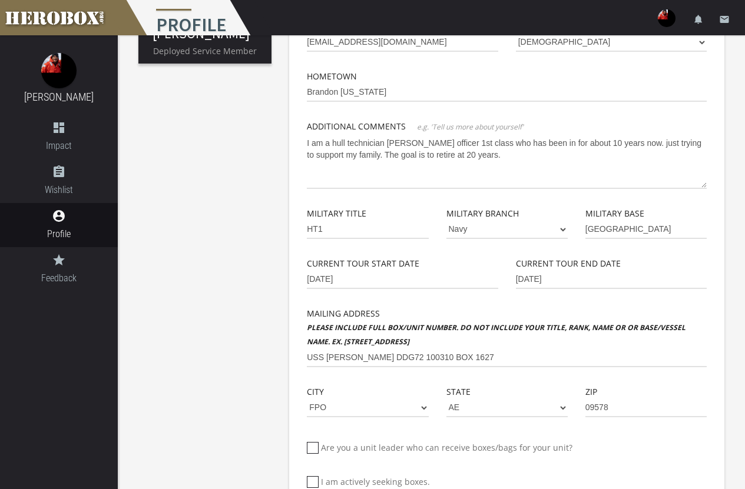
scroll to position [0, 0]
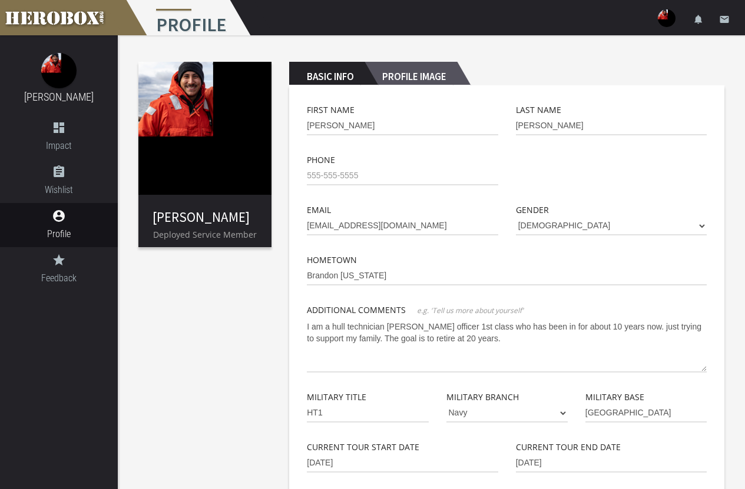
click at [423, 70] on h2 "Profile Image" at bounding box center [411, 74] width 92 height 24
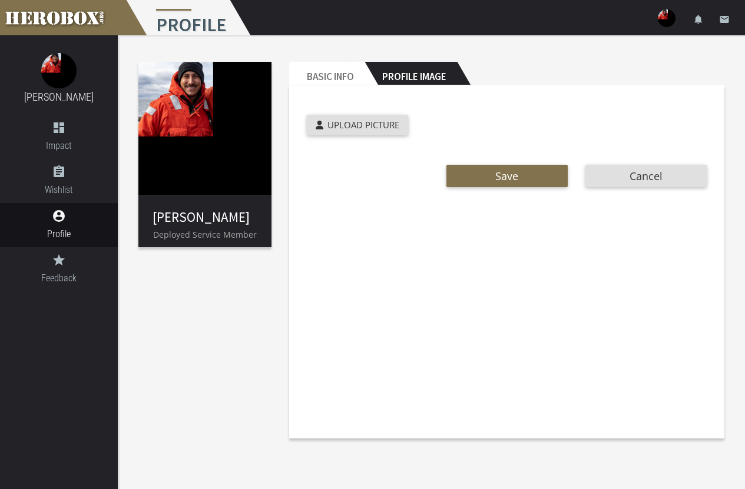
click at [515, 187] on div "Save Cancel" at bounding box center [507, 182] width 400 height 46
click at [515, 174] on span "Save" at bounding box center [506, 176] width 23 height 14
click at [497, 170] on span "Save" at bounding box center [506, 176] width 23 height 14
click at [328, 67] on h2 "Basic Info" at bounding box center [326, 74] width 75 height 24
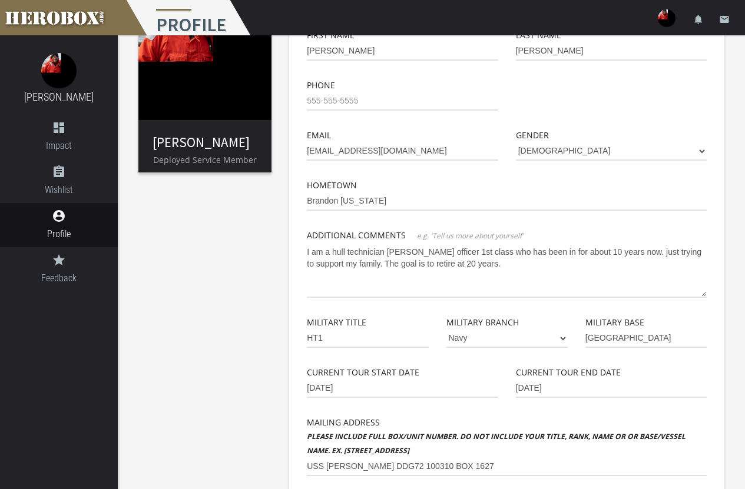
scroll to position [310, 0]
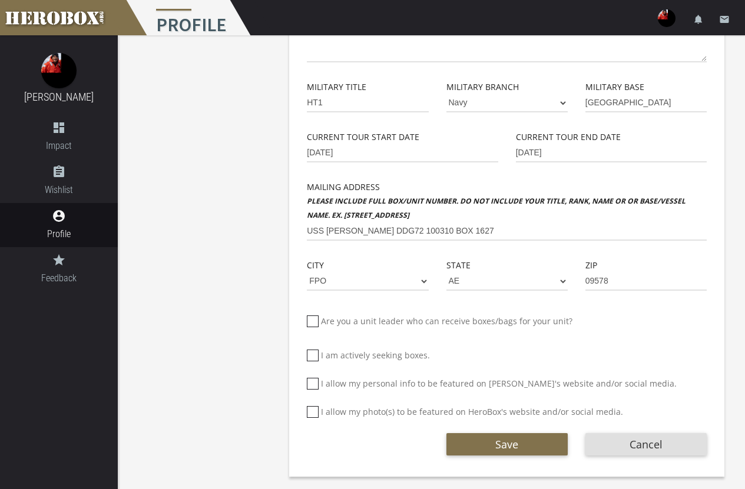
click at [516, 432] on div "Save" at bounding box center [507, 442] width 139 height 28
click at [514, 446] on span "Save" at bounding box center [506, 445] width 23 height 14
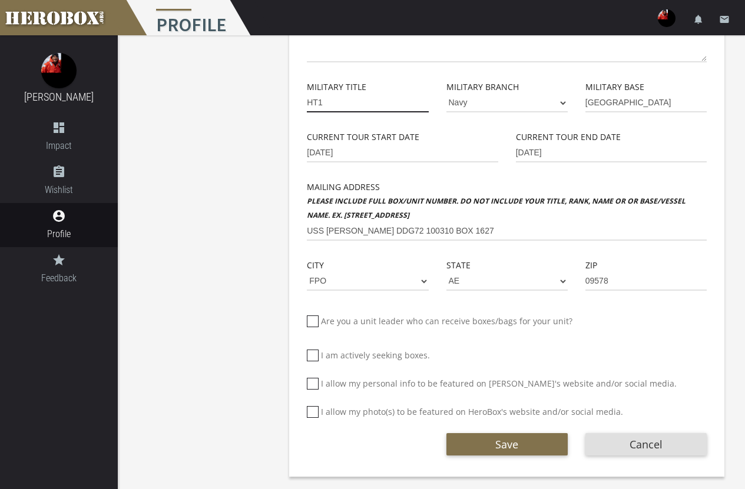
drag, startPoint x: 357, startPoint y: 102, endPoint x: 274, endPoint y: 87, distance: 84.0
click at [274, 87] on div "[PERSON_NAME] Deployed Service Member Basic Info Profile Image First Name [PERS…" at bounding box center [431, 105] width 627 height 761
type input "HT1"
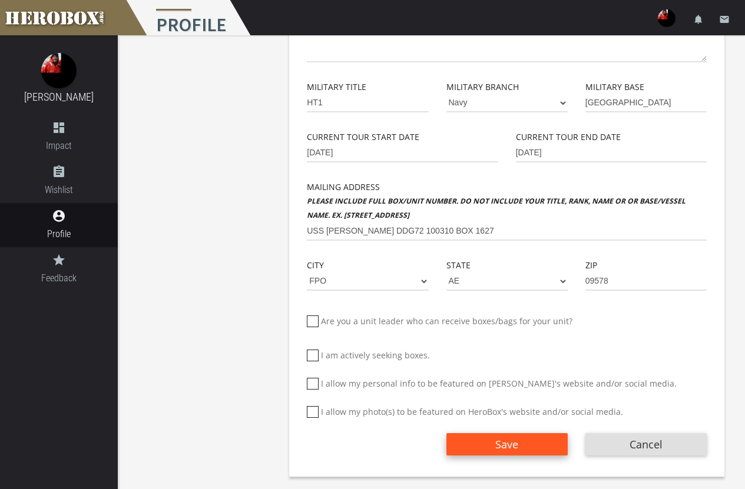
click at [495, 439] on button "Save" at bounding box center [506, 444] width 121 height 22
click at [517, 441] on span "Save" at bounding box center [506, 445] width 23 height 14
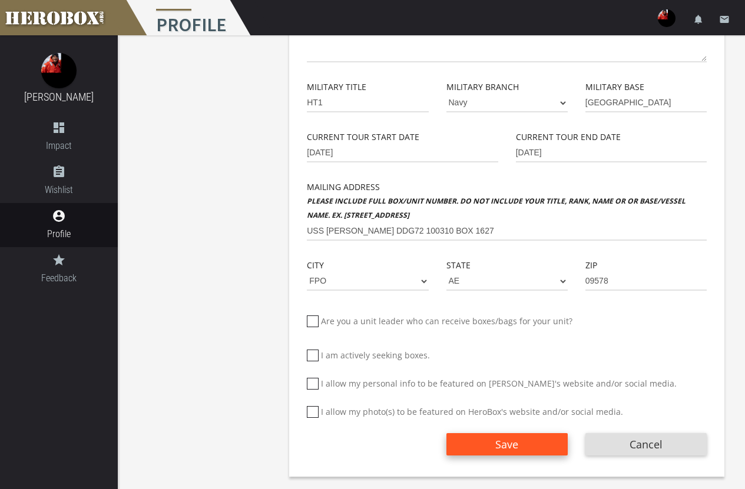
click at [517, 441] on span "Save" at bounding box center [506, 445] width 23 height 14
click at [516, 440] on span "Save" at bounding box center [506, 445] width 23 height 14
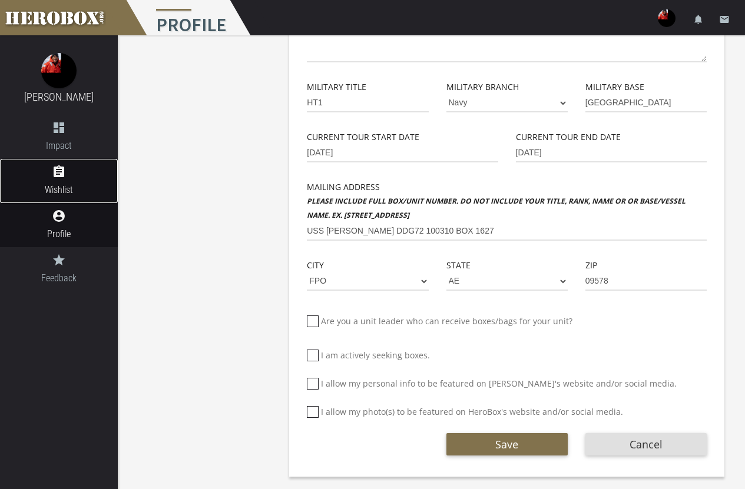
click at [55, 188] on span "Wishlist" at bounding box center [59, 190] width 118 height 15
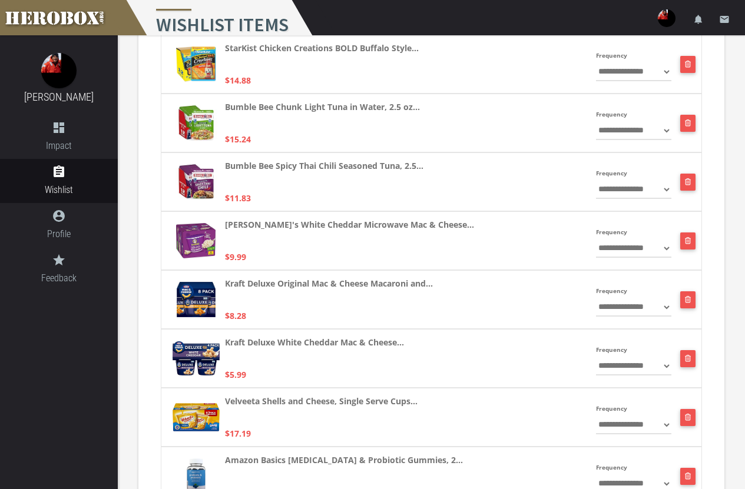
scroll to position [3952, 0]
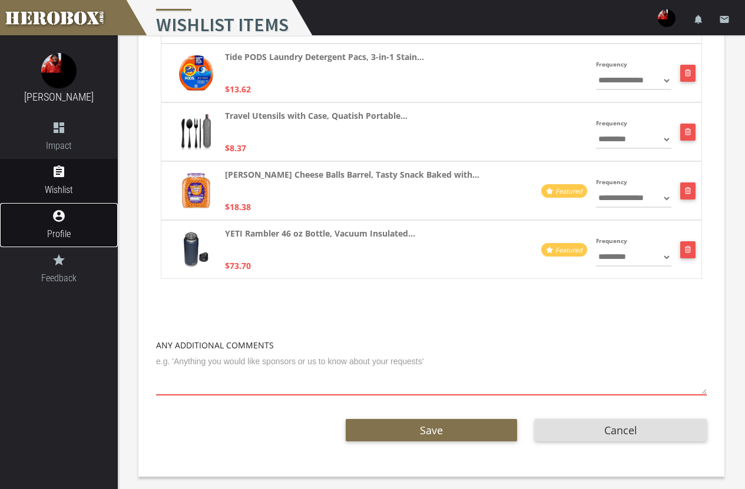
click at [55, 216] on icon "account_circle" at bounding box center [59, 216] width 118 height 14
